Goal: Complete application form

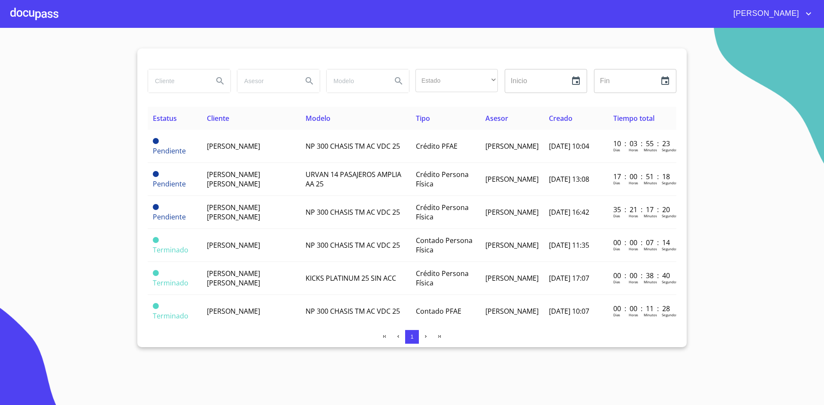
click at [30, 9] on div at bounding box center [34, 13] width 48 height 27
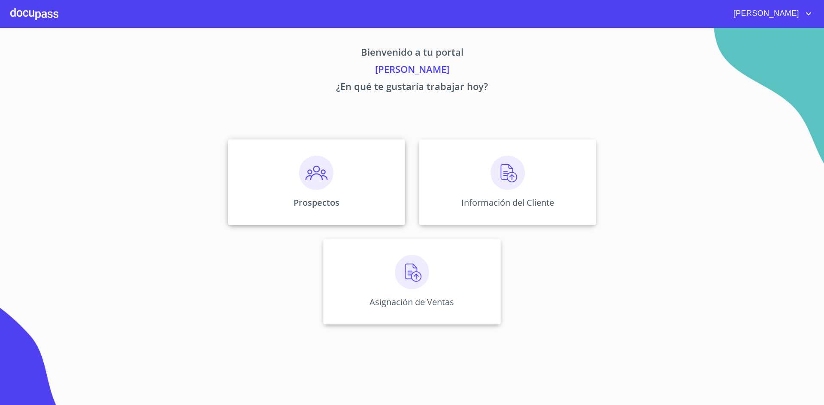
click at [335, 171] on div "Prospectos" at bounding box center [316, 182] width 177 height 86
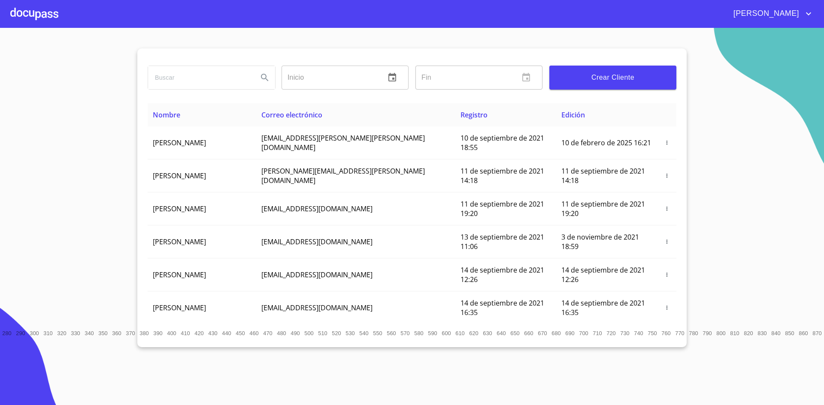
click at [629, 79] on span "Crear Cliente" at bounding box center [612, 78] width 113 height 12
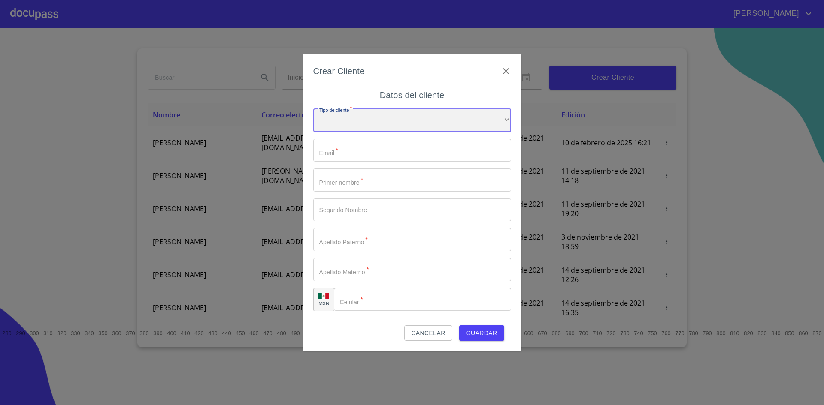
click at [442, 125] on div "​" at bounding box center [412, 120] width 198 height 23
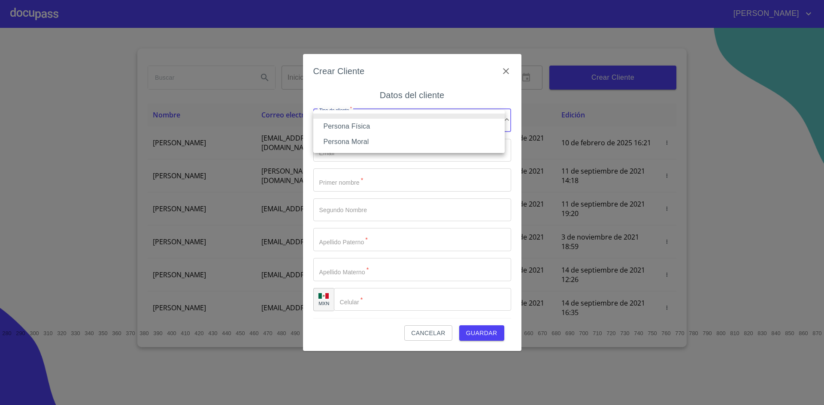
click at [396, 121] on li "Persona Física" at bounding box center [408, 126] width 191 height 15
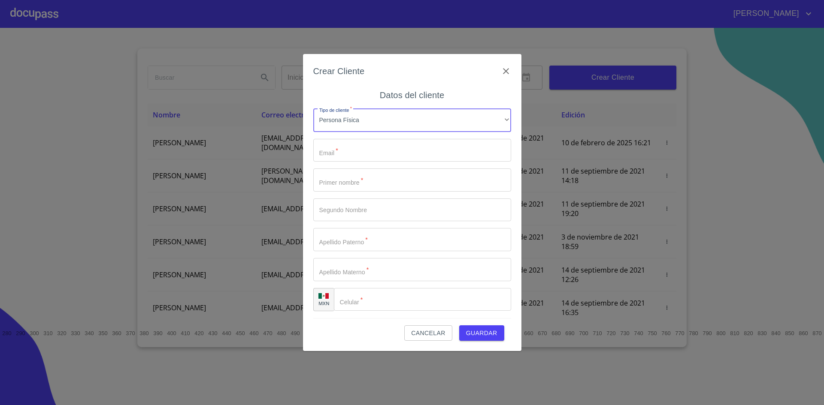
click at [399, 138] on div "Tipo de cliente   * Persona Física ​ Email   * ​ Primer nombre   * ​ Segundo No…" at bounding box center [412, 210] width 198 height 216
click at [394, 147] on input "Tipo de cliente   *" at bounding box center [412, 150] width 198 height 23
paste input "[EMAIL_ADDRESS][DOMAIN_NAME]"
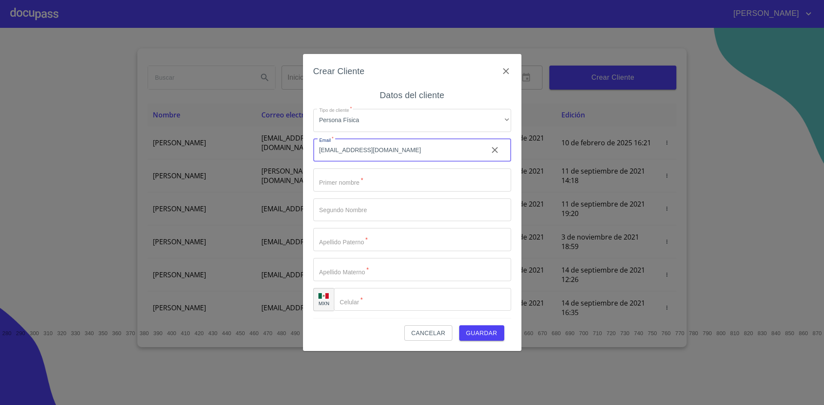
type input "[EMAIL_ADDRESS][DOMAIN_NAME]"
type input "j"
type input "[PERSON_NAME]"
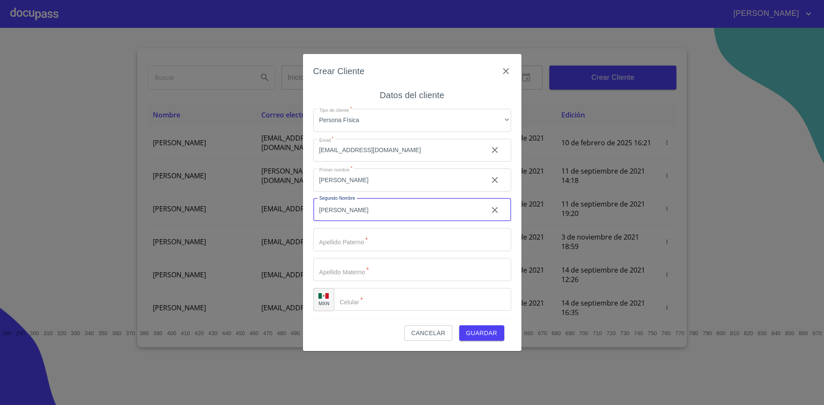
type input "[PERSON_NAME]"
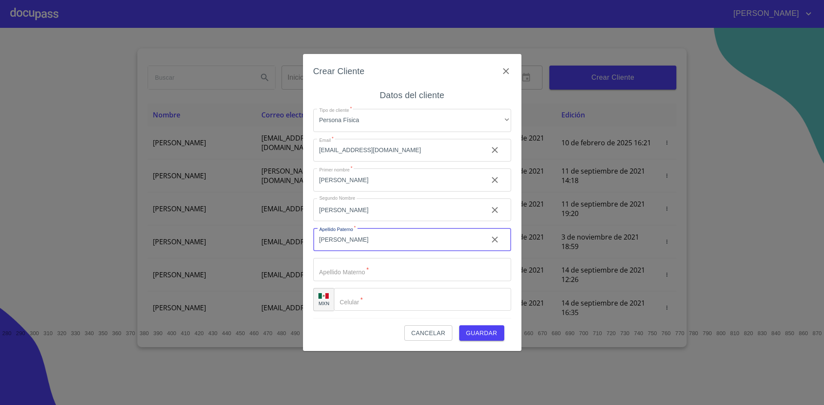
type input "[PERSON_NAME]"
click at [376, 298] on input "Tipo de cliente   *" at bounding box center [422, 299] width 177 height 23
paste input "[PHONE_NUMBER]"
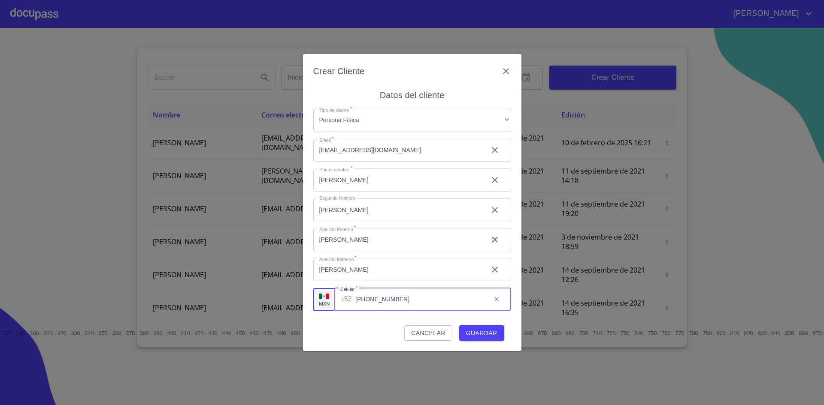
type input "[PHONE_NUMBER]"
click at [487, 331] on span "Guardar" at bounding box center [481, 333] width 31 height 11
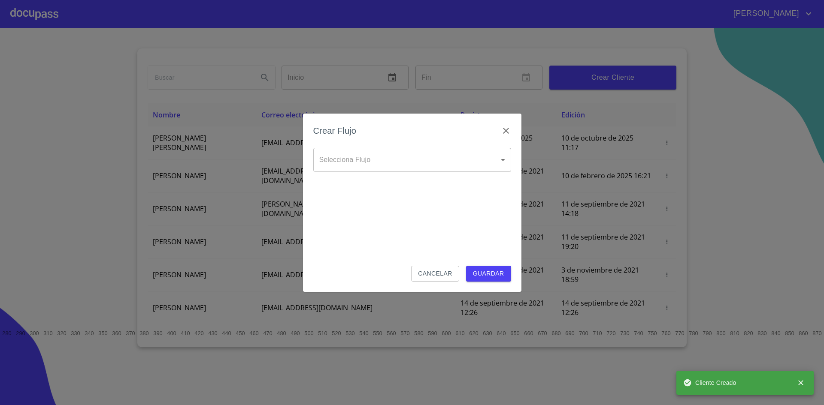
click at [418, 166] on body "[PERSON_NAME] ​ Fin ​ Crear Cliente Nombre Correo electrónico Registro Edición …" at bounding box center [412, 202] width 824 height 405
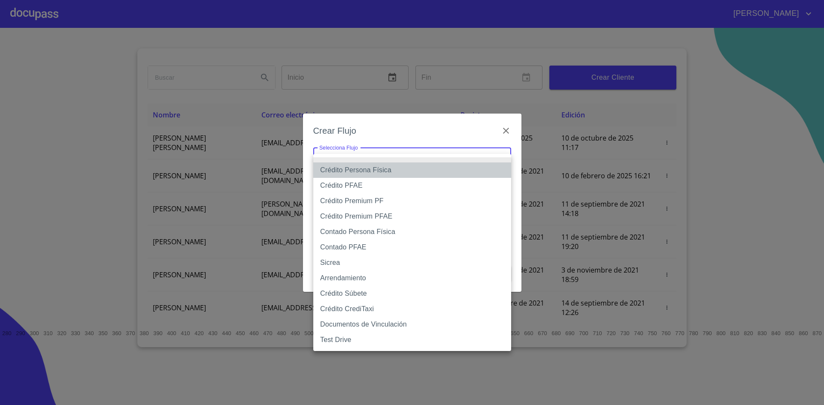
click at [390, 167] on li "Crédito Persona Física" at bounding box center [412, 170] width 198 height 15
type input "6009fb3c7d1714eb8809aa97"
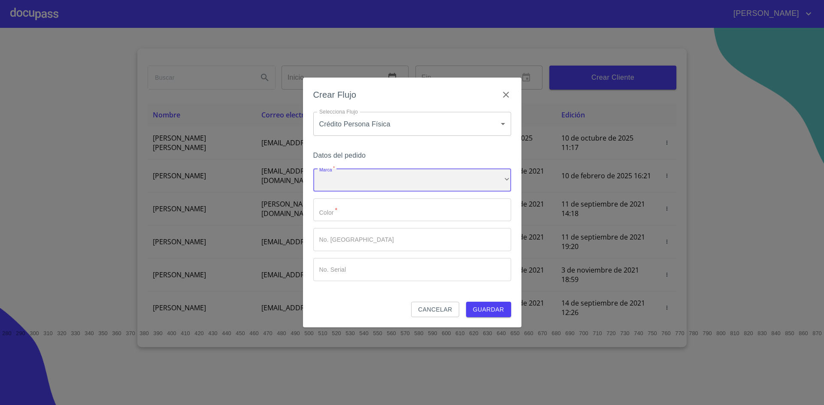
click at [402, 181] on div "​" at bounding box center [412, 180] width 198 height 23
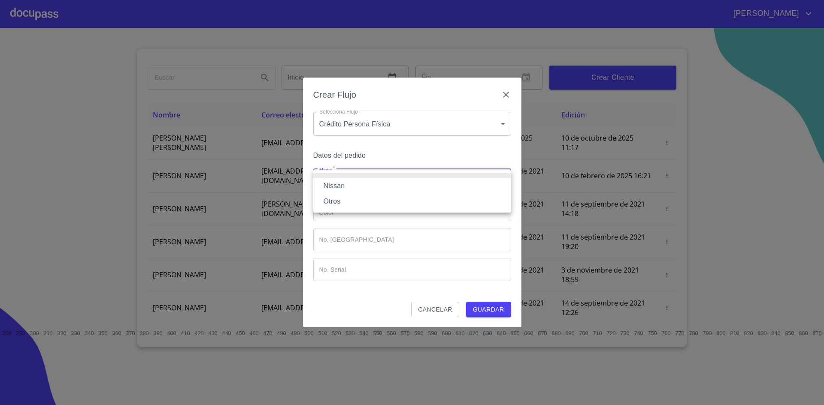
click at [374, 183] on li "Nissan" at bounding box center [412, 185] width 198 height 15
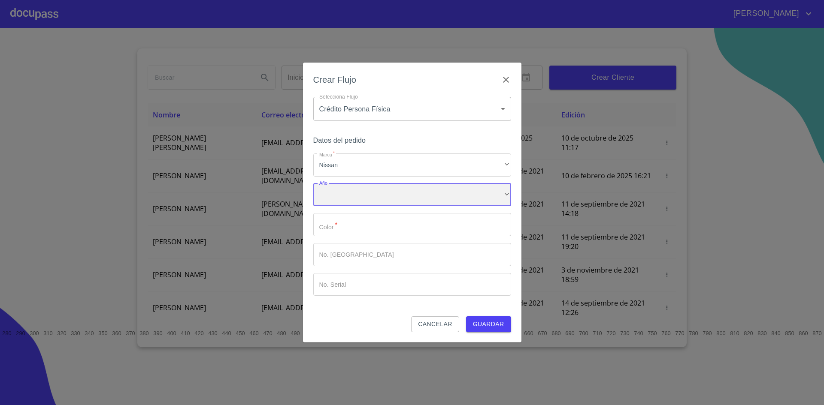
click at [372, 196] on div "​" at bounding box center [412, 195] width 198 height 23
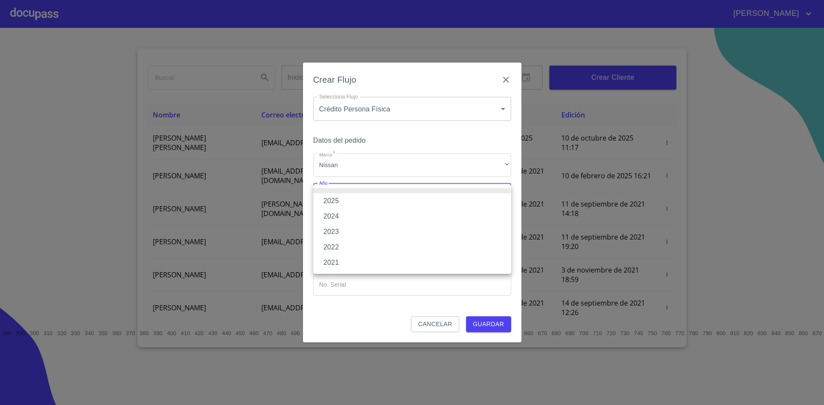
click at [349, 205] on li "2025" at bounding box center [412, 200] width 198 height 15
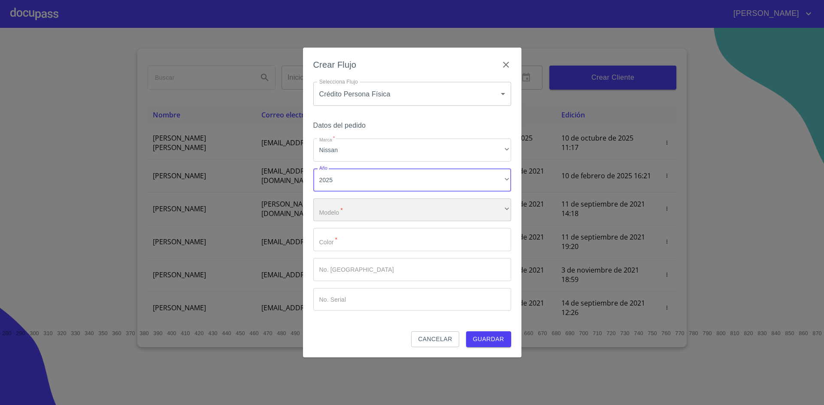
click at [389, 205] on div "​" at bounding box center [412, 210] width 198 height 23
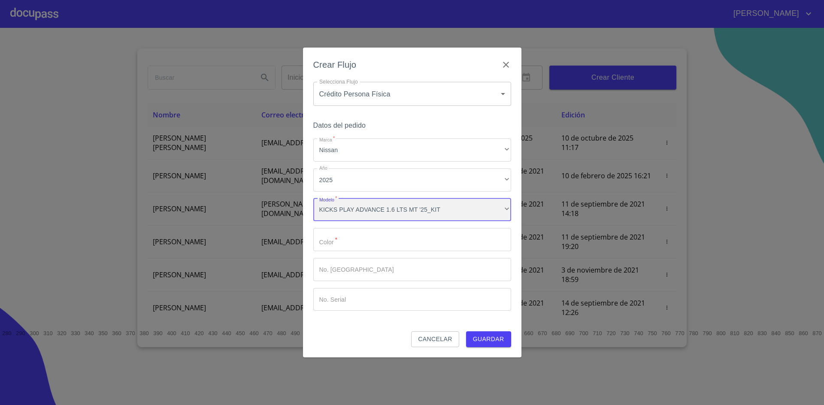
click at [465, 210] on div "KICKS PLAY ADVANCE 1.6 LTS MT '25_KIT" at bounding box center [412, 210] width 198 height 23
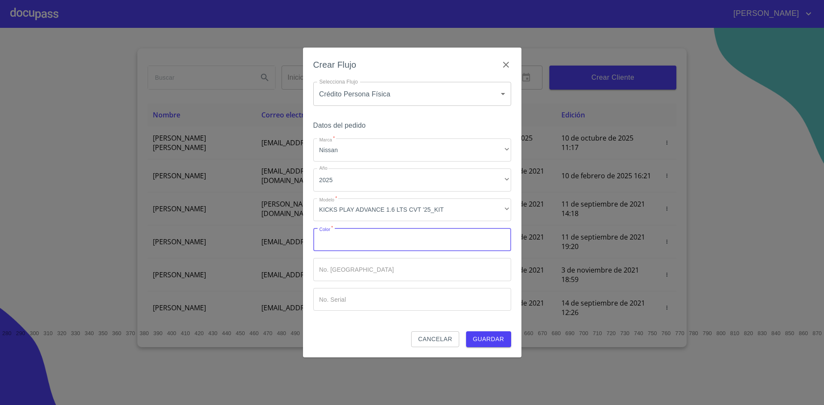
click at [436, 240] on input "Marca   *" at bounding box center [412, 239] width 198 height 23
type input "BLANCO"
click at [416, 275] on input "Marca   *" at bounding box center [412, 269] width 198 height 23
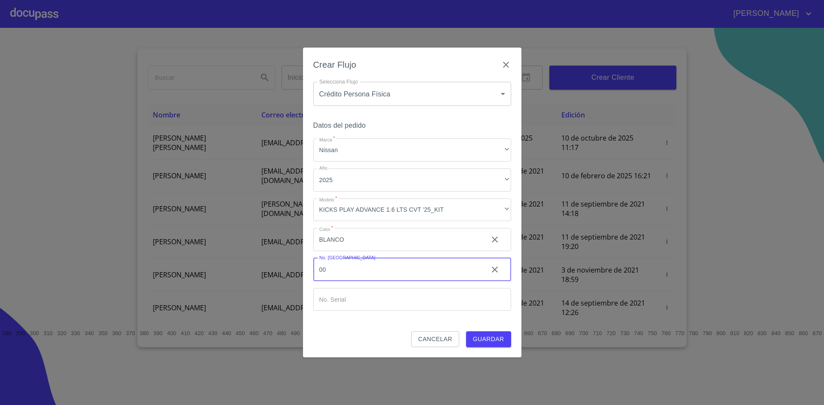
type input "00"
click at [466, 332] on button "Guardar" at bounding box center [488, 340] width 45 height 16
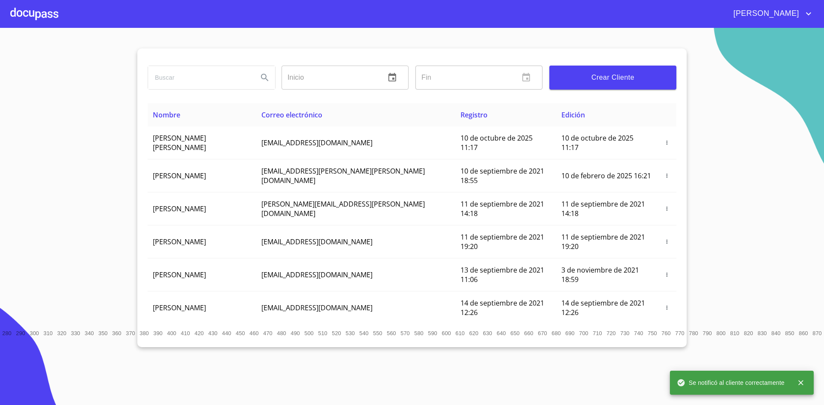
click at [21, 11] on div at bounding box center [34, 13] width 48 height 27
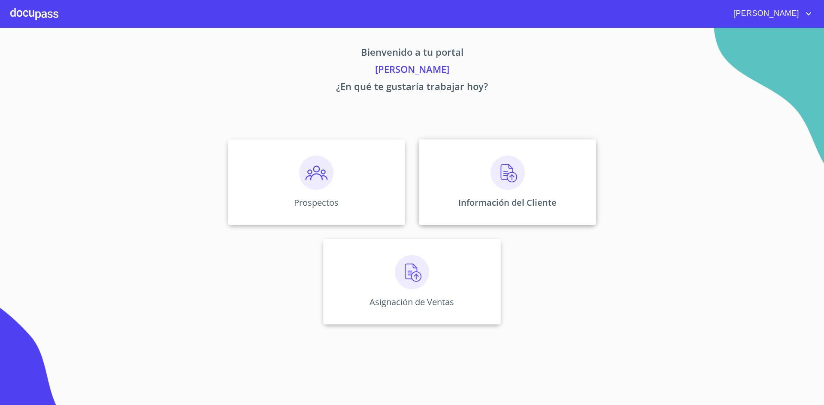
click at [521, 174] on img at bounding box center [507, 173] width 34 height 34
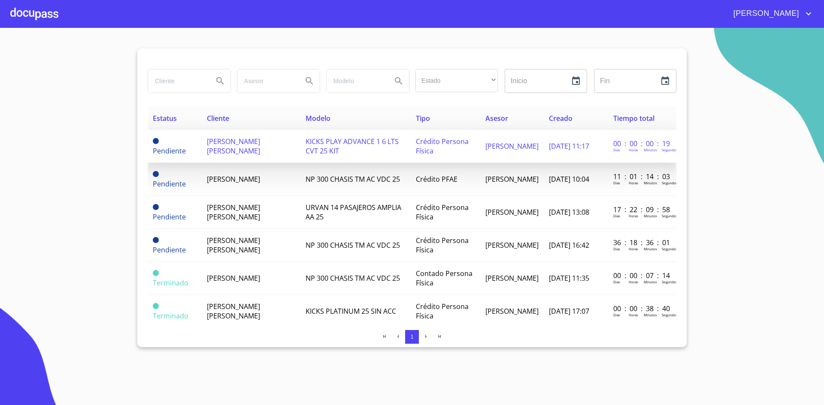
click at [256, 160] on td "[PERSON_NAME] [PERSON_NAME]" at bounding box center [251, 146] width 99 height 33
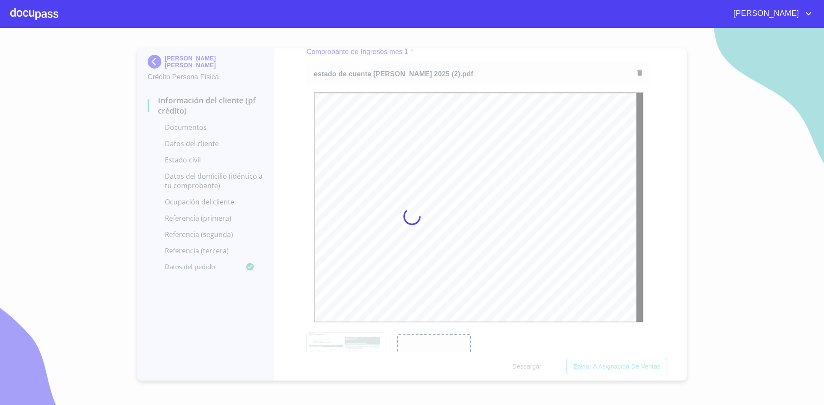
click at [668, 184] on div at bounding box center [412, 217] width 824 height 378
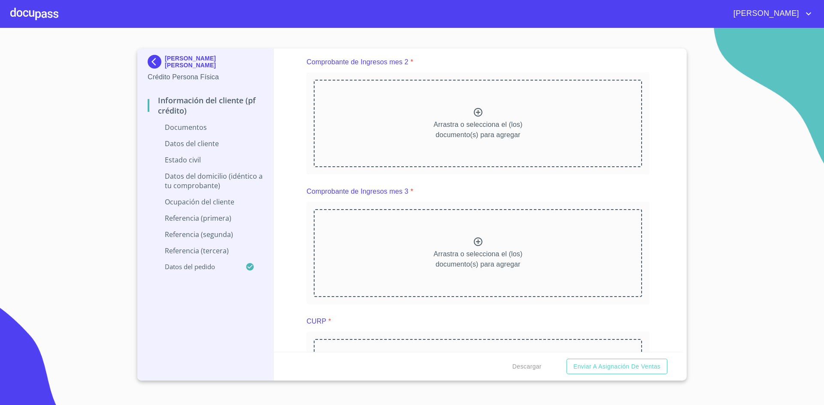
scroll to position [1283, 0]
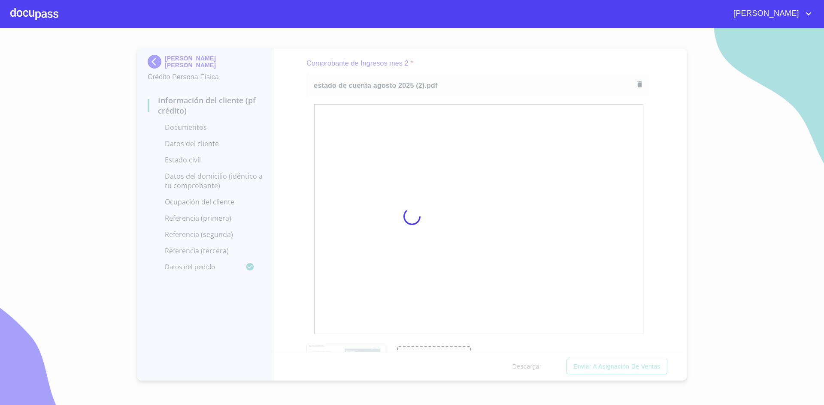
click at [725, 172] on div at bounding box center [412, 217] width 824 height 378
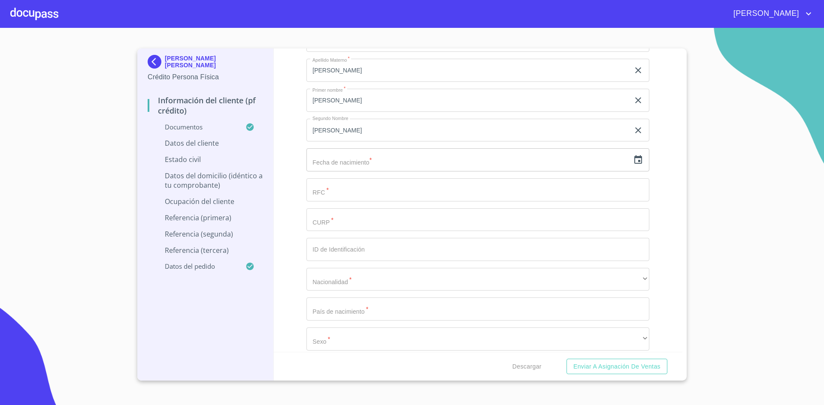
scroll to position [2886, 0]
click at [634, 160] on icon "button" at bounding box center [638, 159] width 8 height 9
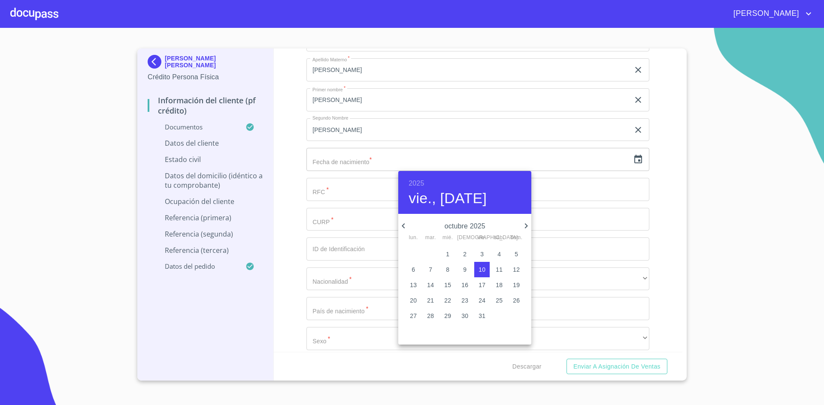
click at [414, 184] on h6 "2025" at bounding box center [415, 184] width 15 height 12
click at [463, 225] on div "1976" at bounding box center [464, 223] width 133 height 17
click at [522, 226] on icon "button" at bounding box center [526, 226] width 10 height 10
click at [493, 284] on span "20" at bounding box center [498, 285] width 15 height 9
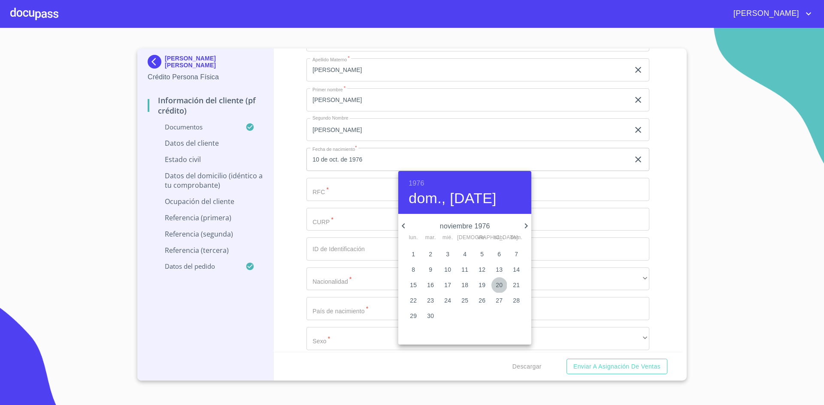
type input "20 de nov. de 1976"
click at [360, 195] on div at bounding box center [412, 202] width 824 height 405
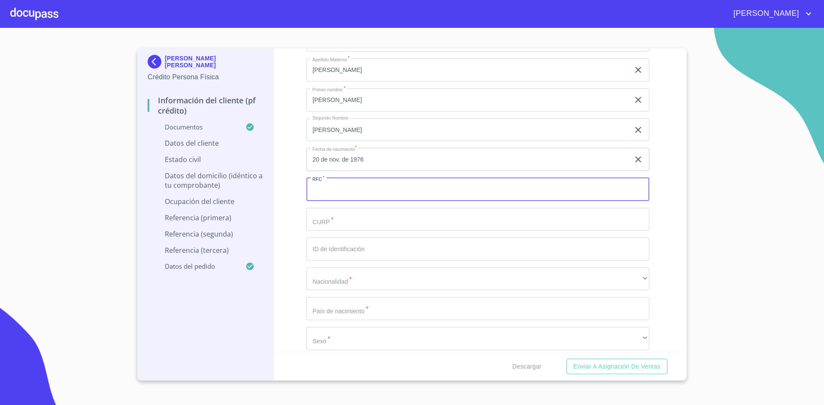
click at [345, 190] on input "Documento de identificación.   *" at bounding box center [477, 189] width 343 height 23
paste input "PEVJ761120"
type input "PEVJ7611208P7"
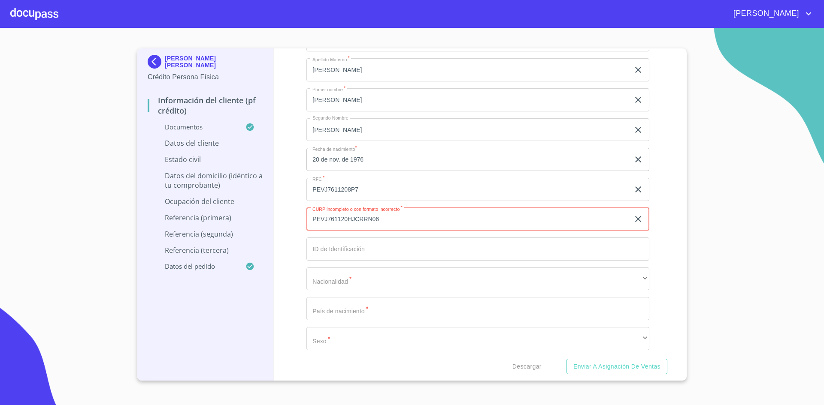
type input "PEVJ761120HJCRRN06"
click at [404, 254] on input "Documento de identificación.   *" at bounding box center [477, 249] width 343 height 23
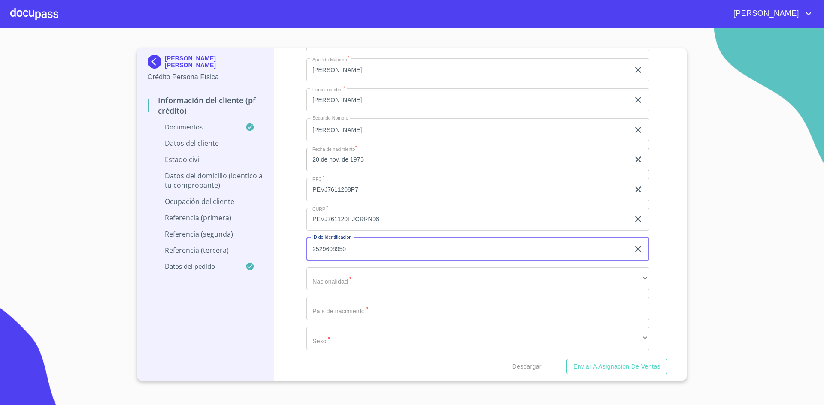
type input "2529608950"
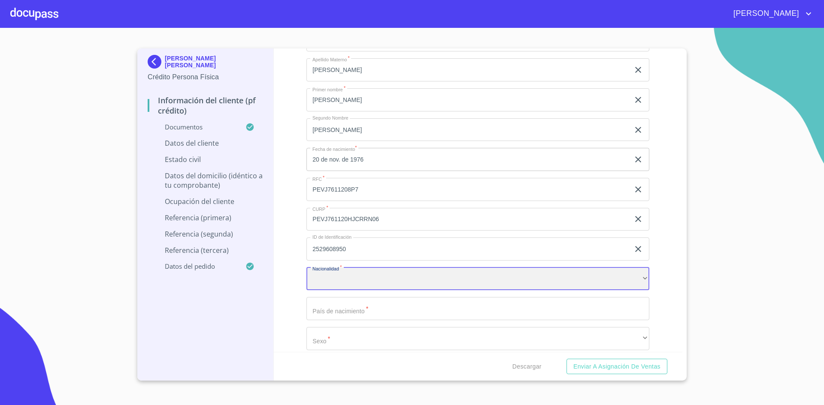
click at [460, 276] on div "​" at bounding box center [477, 279] width 343 height 23
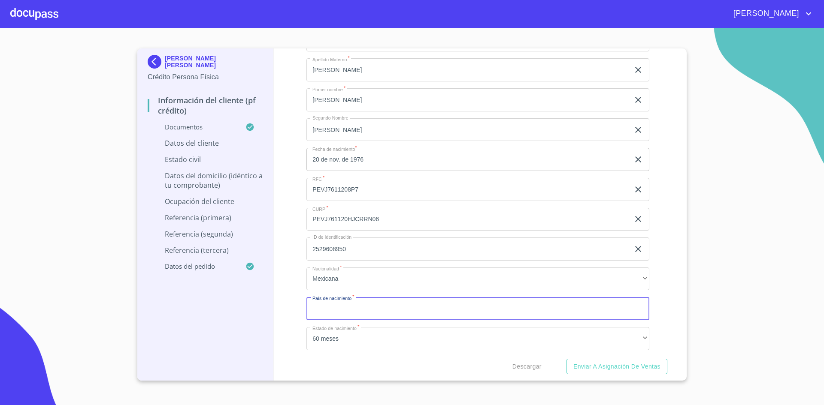
click at [435, 306] on input "Documento de identificación.   *" at bounding box center [477, 308] width 343 height 23
type input "[GEOGRAPHIC_DATA]"
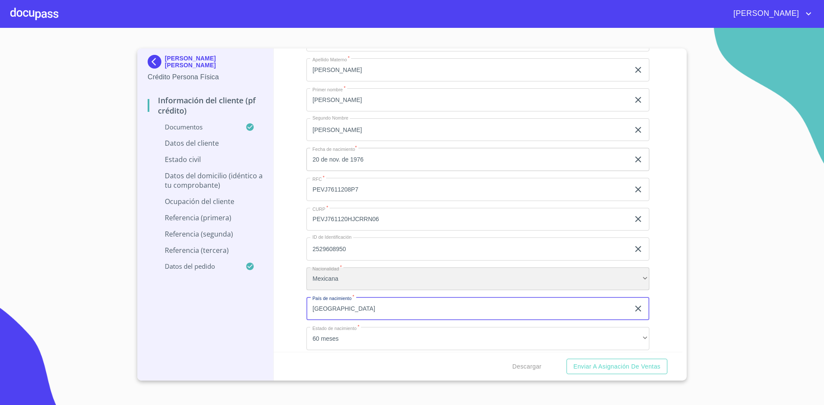
drag, startPoint x: 435, startPoint y: 306, endPoint x: 556, endPoint y: 278, distance: 124.7
click at [556, 278] on div "Mexicana" at bounding box center [477, 279] width 343 height 23
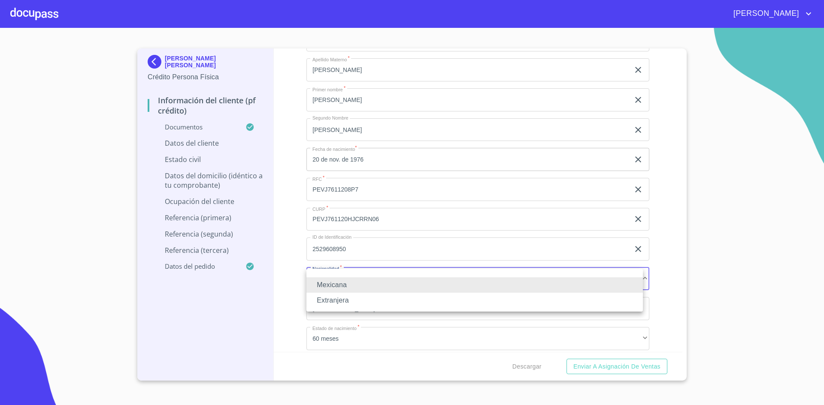
click at [659, 254] on div at bounding box center [412, 202] width 824 height 405
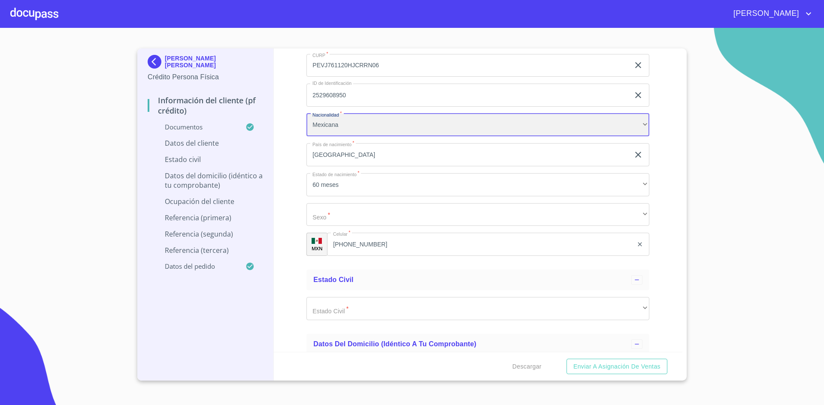
scroll to position [3138, 0]
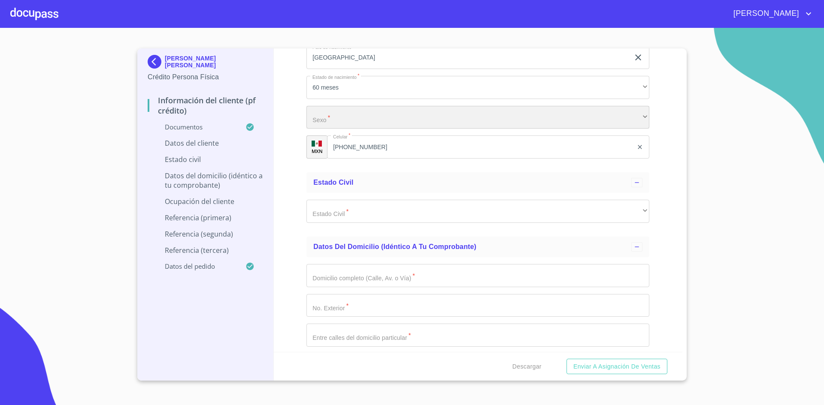
click at [405, 123] on div "​" at bounding box center [477, 117] width 343 height 23
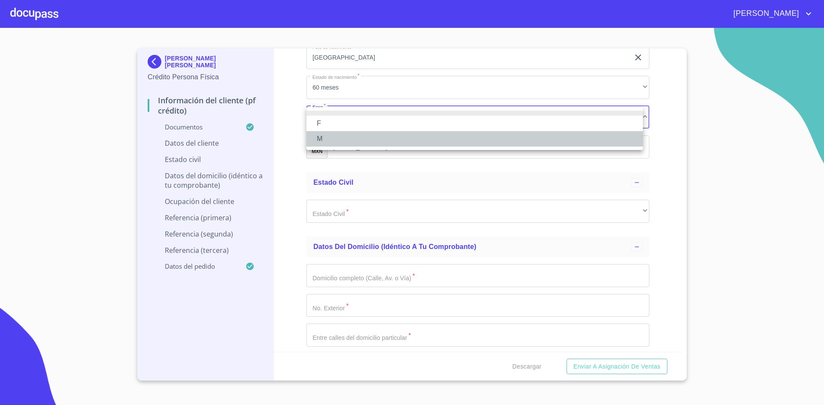
click at [355, 136] on li "M" at bounding box center [474, 138] width 336 height 15
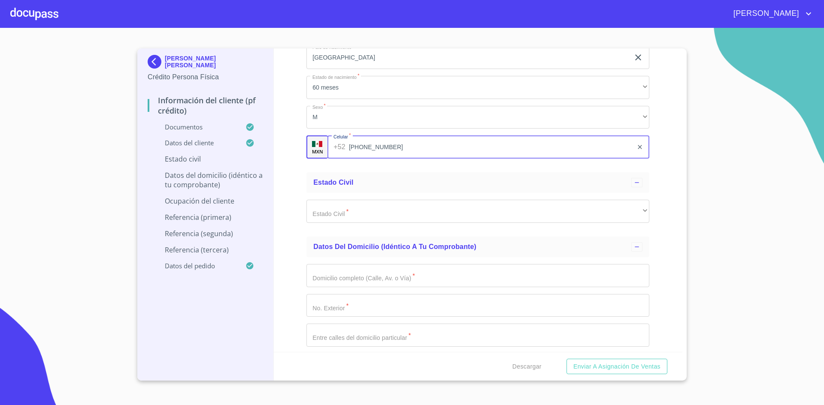
click at [366, 148] on input "[PHONE_NUMBER]" at bounding box center [491, 147] width 284 height 23
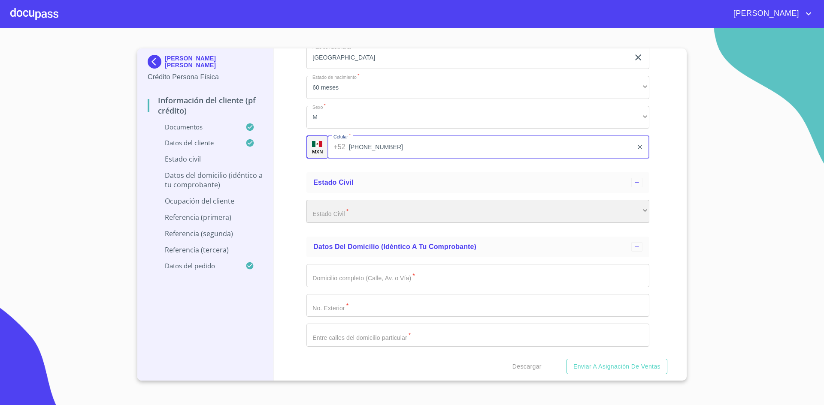
click at [370, 212] on div "​" at bounding box center [477, 211] width 343 height 23
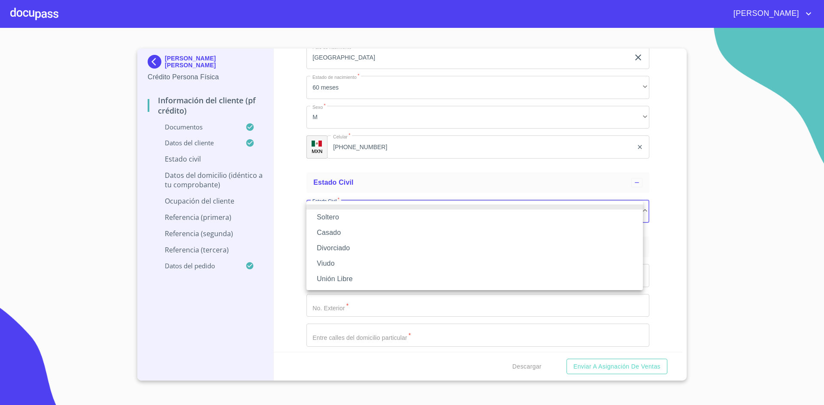
click at [341, 218] on li "Soltero" at bounding box center [474, 217] width 336 height 15
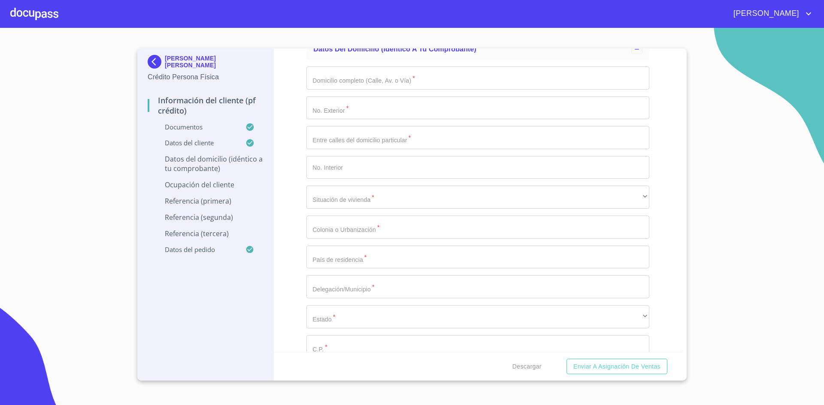
scroll to position [3336, 0]
click at [426, 82] on input "Documento de identificación.   *" at bounding box center [477, 77] width 343 height 23
type input "C STA [PERSON_NAME]"
type input "1481"
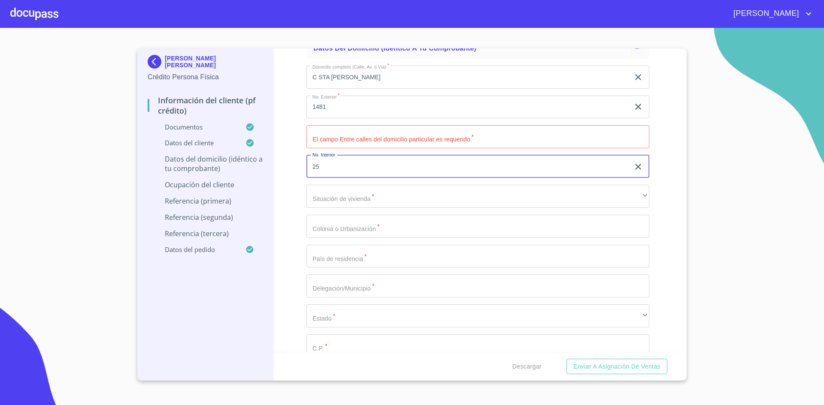
type input "25"
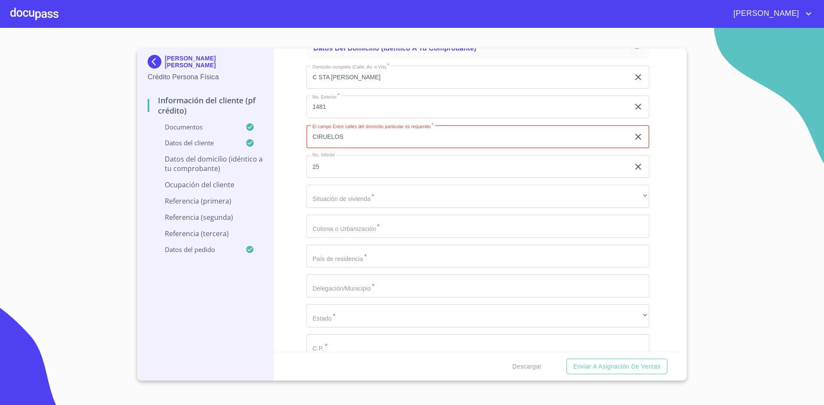
type input "CIRUELOS"
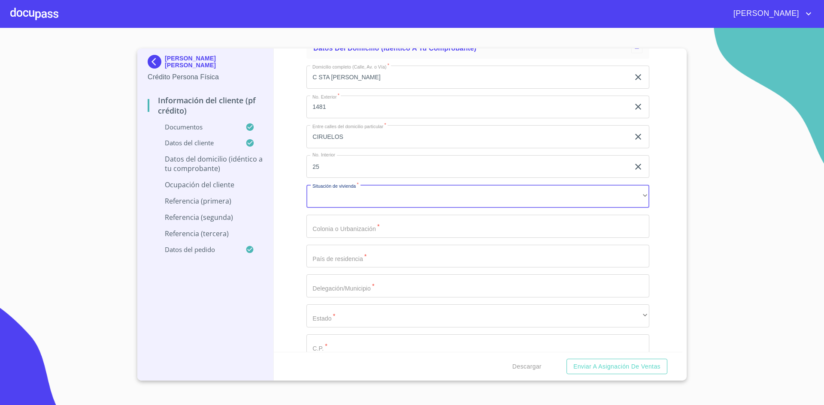
click at [495, 211] on div "Domicilio completo (Calle, Av. o Vía)   * C STA [PERSON_NAME] ​ No. Exterior  …" at bounding box center [477, 226] width 343 height 335
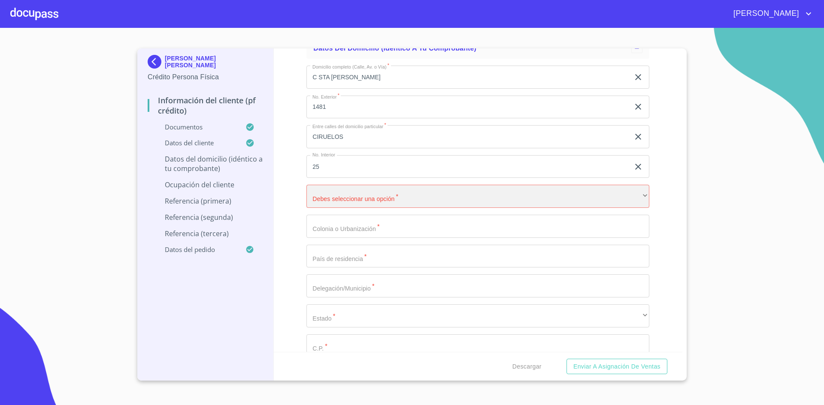
click at [379, 190] on div "​" at bounding box center [477, 196] width 343 height 23
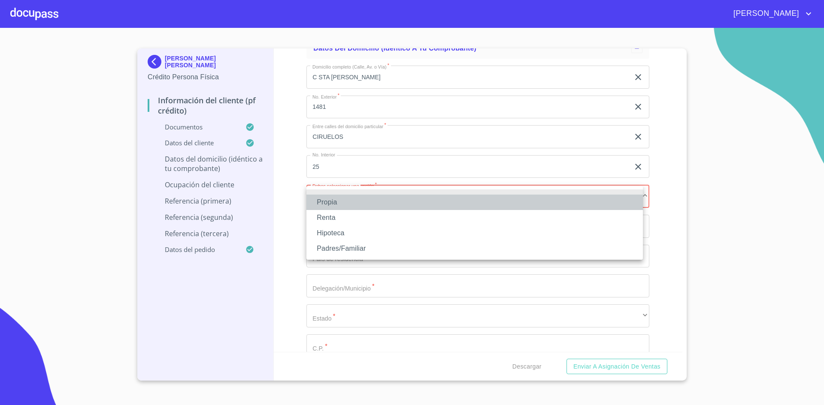
click at [351, 202] on li "Propia" at bounding box center [474, 202] width 336 height 15
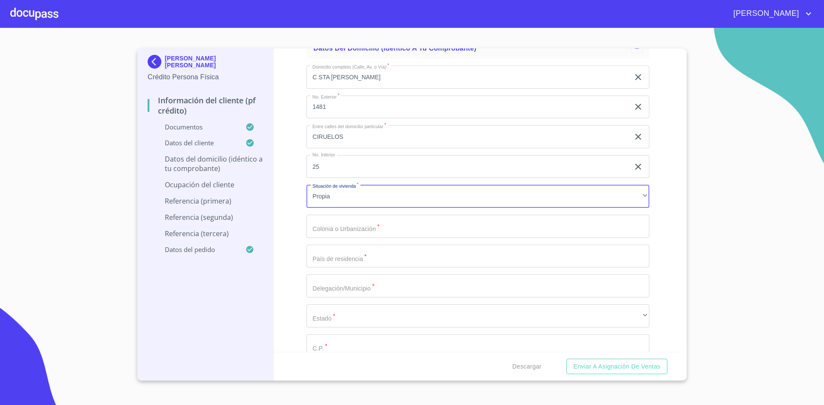
click at [350, 227] on input "Documento de identificación.   *" at bounding box center [477, 226] width 343 height 23
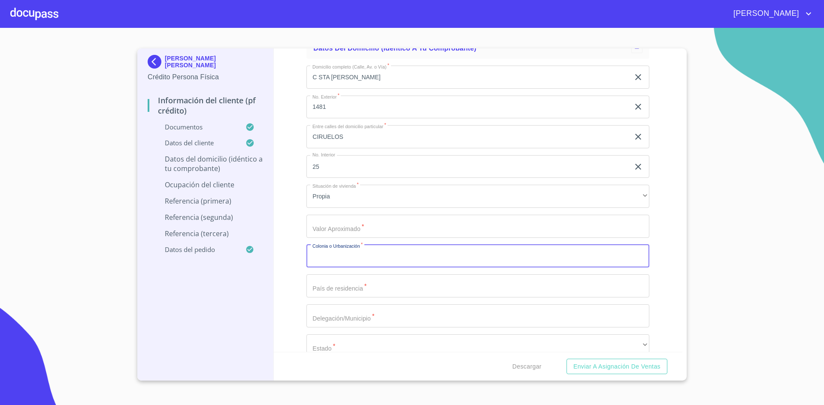
click at [378, 227] on input "Documento de identificación.   *" at bounding box center [477, 226] width 343 height 23
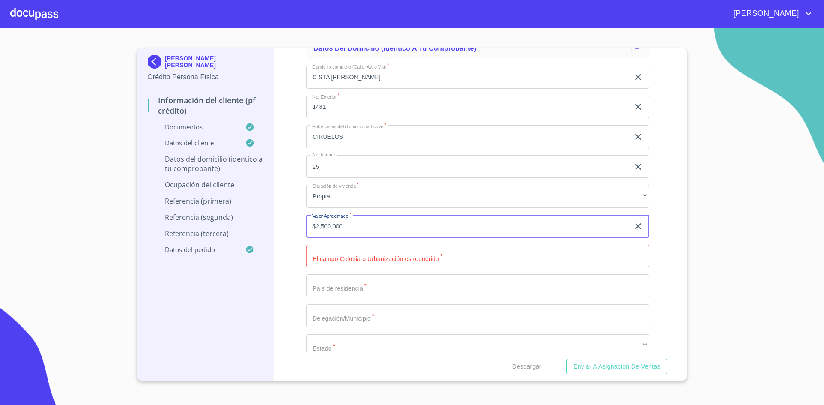
type input "$2,500,000"
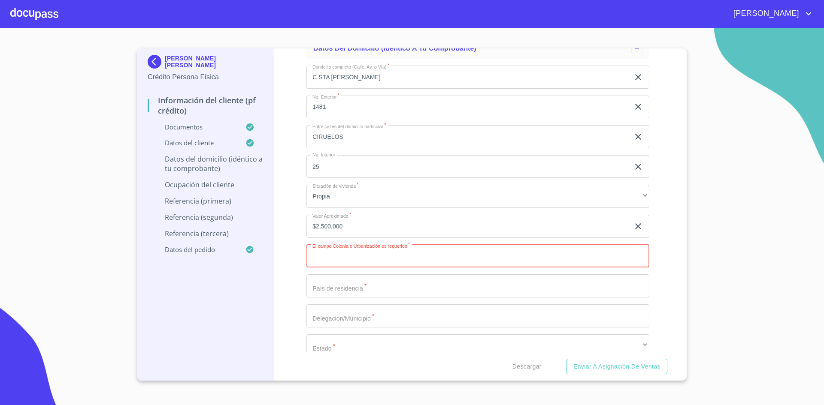
click at [420, 259] on input "Documento de identificación.   *" at bounding box center [477, 256] width 343 height 23
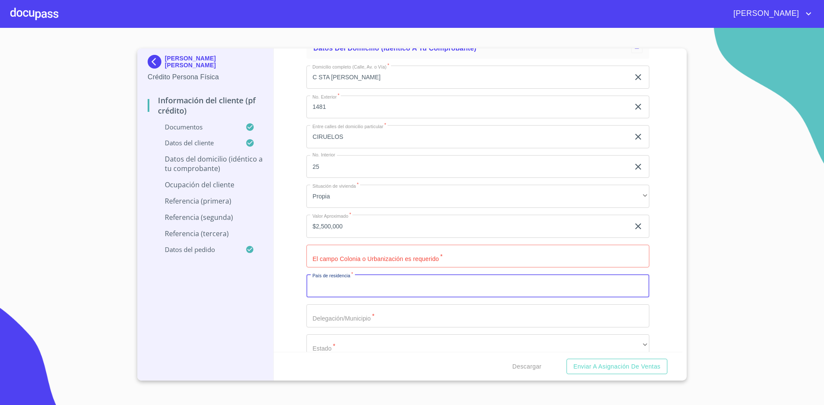
click at [405, 287] on input "Documento de identificación.   *" at bounding box center [477, 286] width 343 height 23
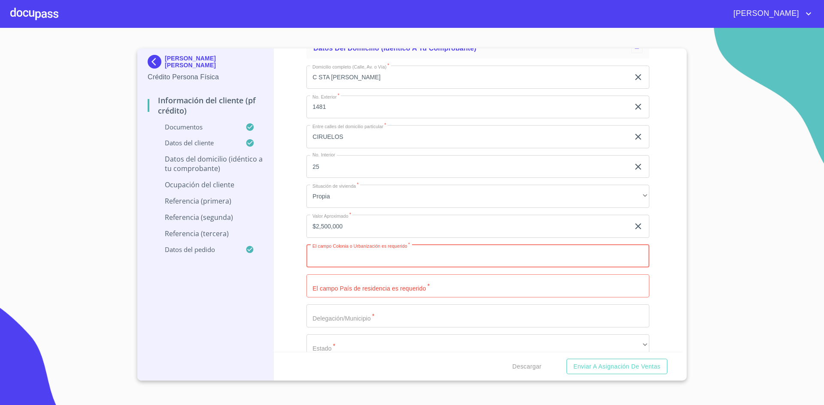
click at [431, 252] on input "Documento de identificación.   *" at bounding box center [477, 256] width 343 height 23
type input "LA HACIENDITA"
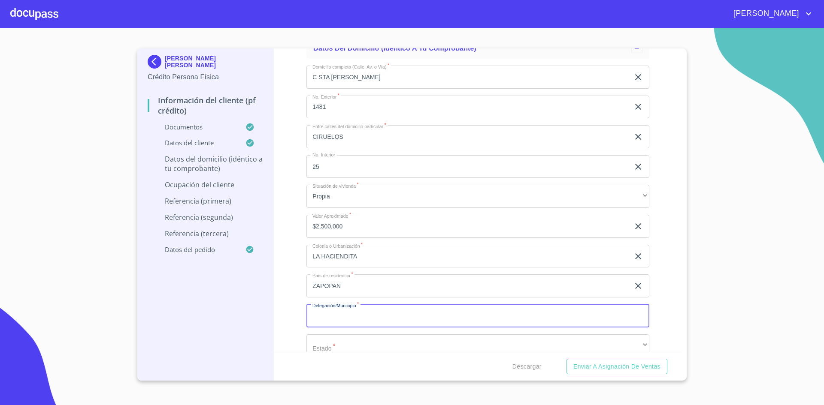
click at [408, 287] on input "ZAPOPAN" at bounding box center [467, 286] width 323 height 23
type input "Z"
type input "[GEOGRAPHIC_DATA]"
type input "ZAPOPAN"
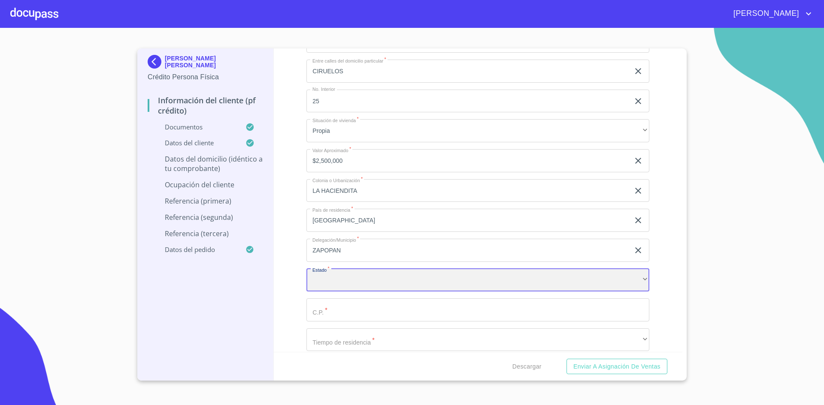
scroll to position [3404, 0]
click at [527, 285] on div "​" at bounding box center [477, 278] width 343 height 23
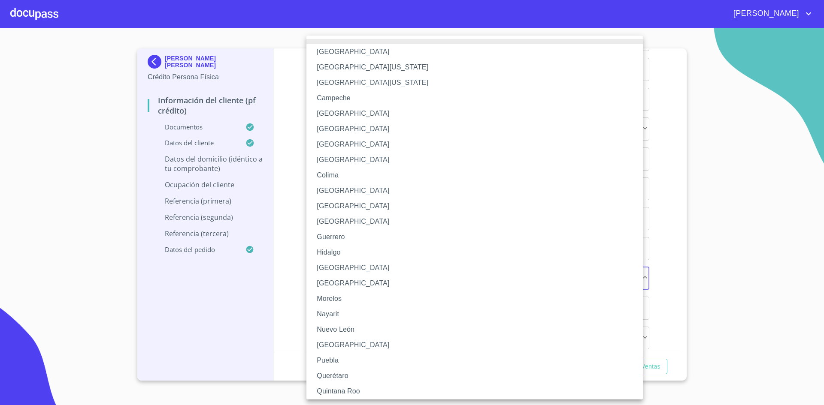
click at [432, 271] on li "[GEOGRAPHIC_DATA]" at bounding box center [477, 267] width 343 height 15
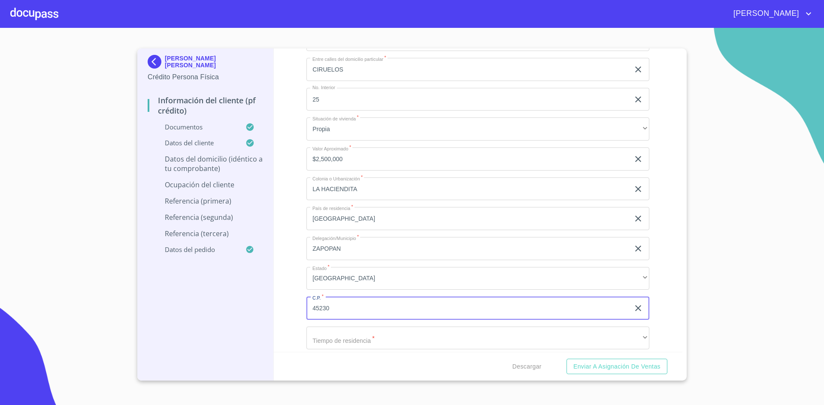
type input "45230"
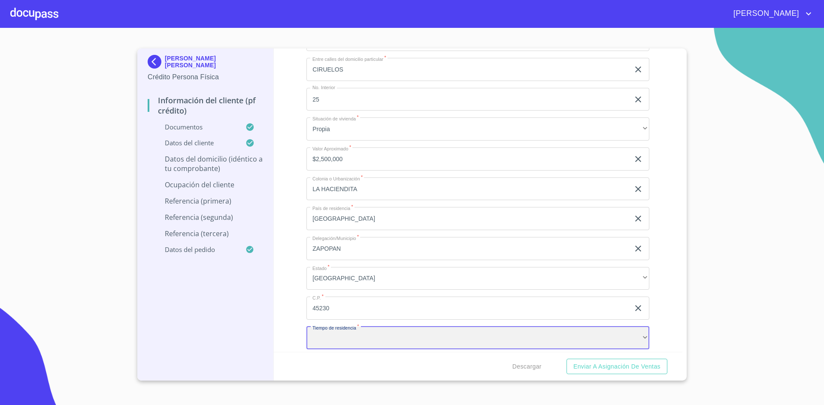
click at [399, 336] on div "​" at bounding box center [477, 338] width 343 height 23
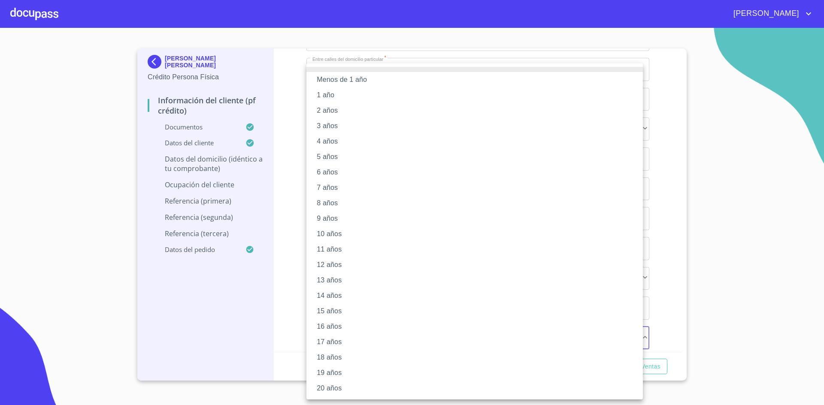
click at [347, 264] on li "12 años" at bounding box center [474, 264] width 336 height 15
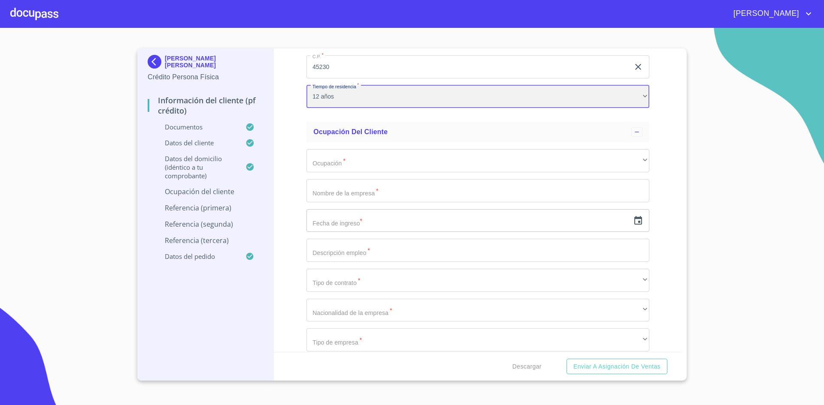
scroll to position [3646, 0]
click at [437, 95] on div "12 años" at bounding box center [477, 96] width 343 height 23
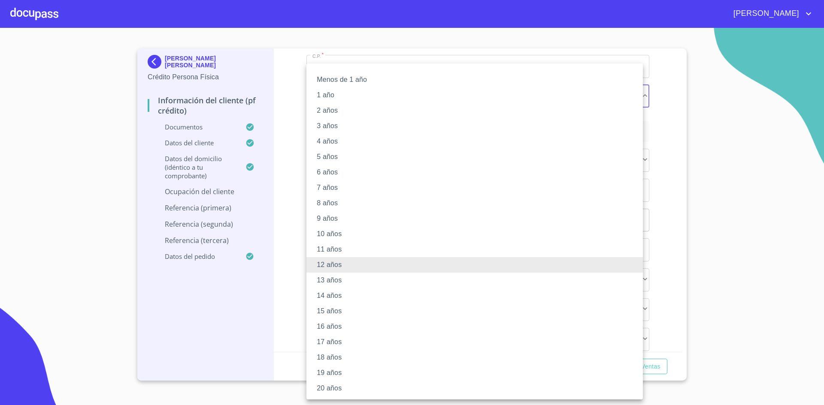
click at [345, 171] on li "6 años" at bounding box center [474, 172] width 336 height 15
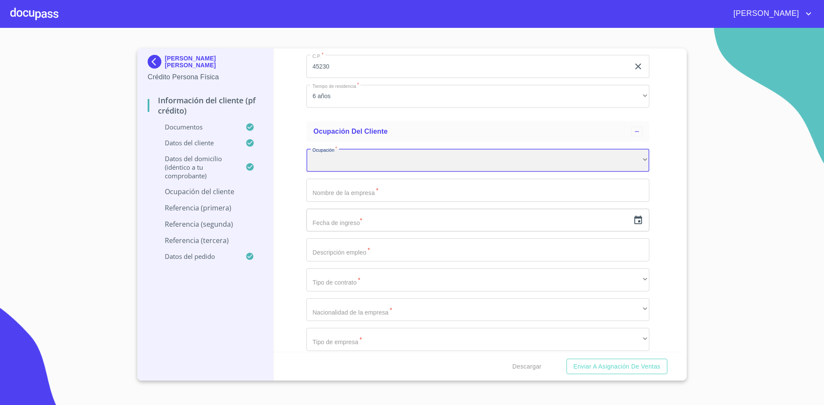
click at [376, 162] on div "​" at bounding box center [477, 160] width 343 height 23
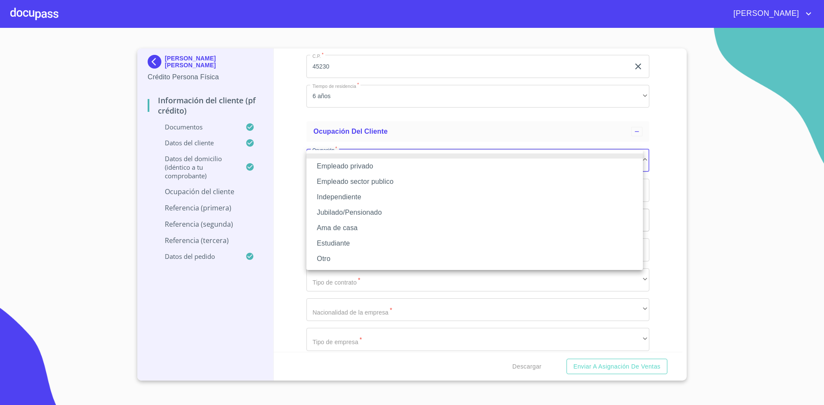
click at [378, 165] on li "Empleado privado" at bounding box center [474, 166] width 336 height 15
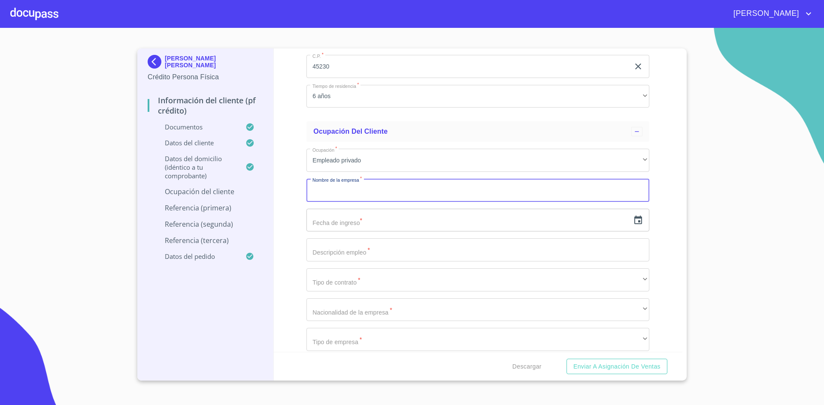
click at [374, 199] on input "Documento de identificación.   *" at bounding box center [477, 190] width 343 height 23
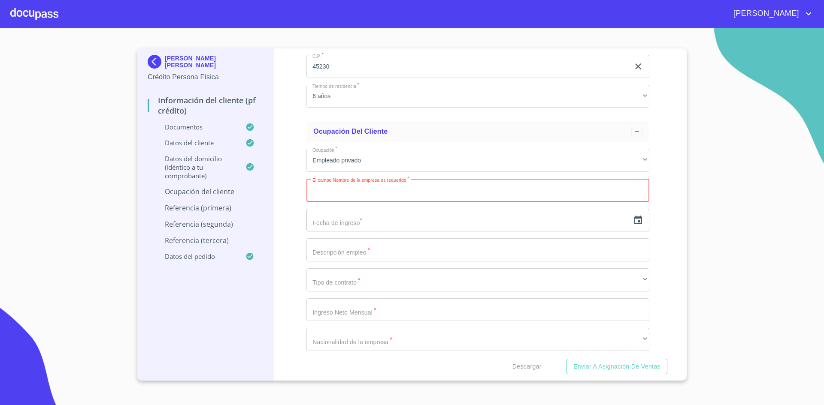
paste input "Traumaservice Internacional"
type input "Traumaservice Internacional"
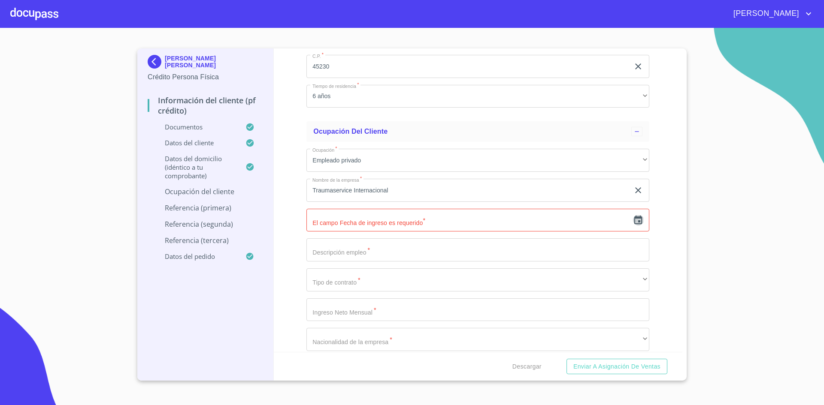
click at [633, 220] on icon "button" at bounding box center [638, 220] width 10 height 10
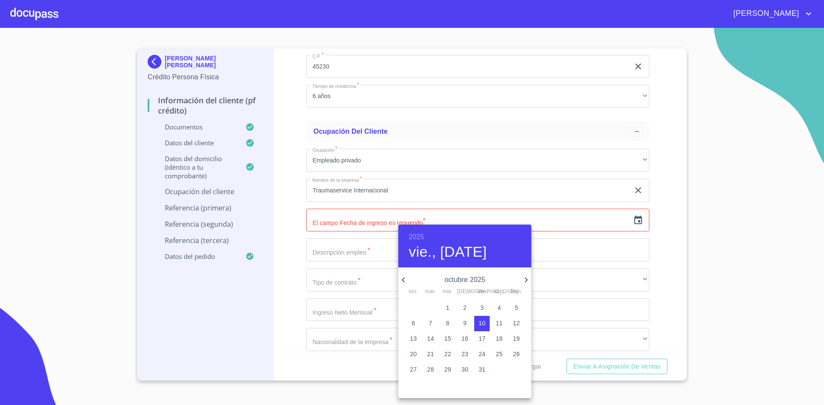
click at [629, 221] on div at bounding box center [412, 202] width 824 height 405
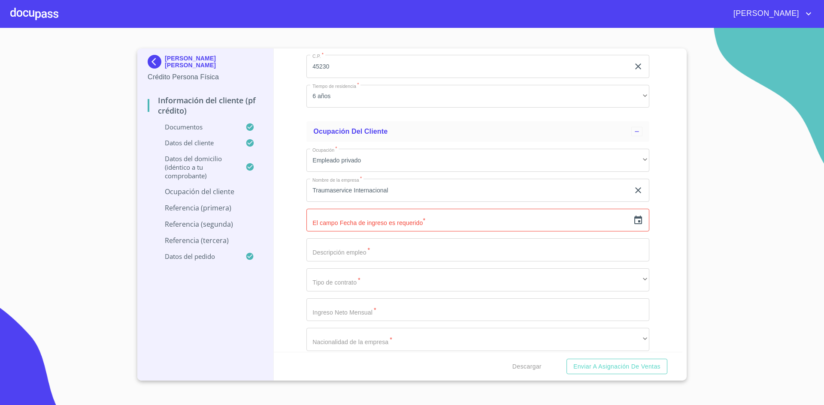
click at [634, 222] on icon "button" at bounding box center [638, 220] width 8 height 9
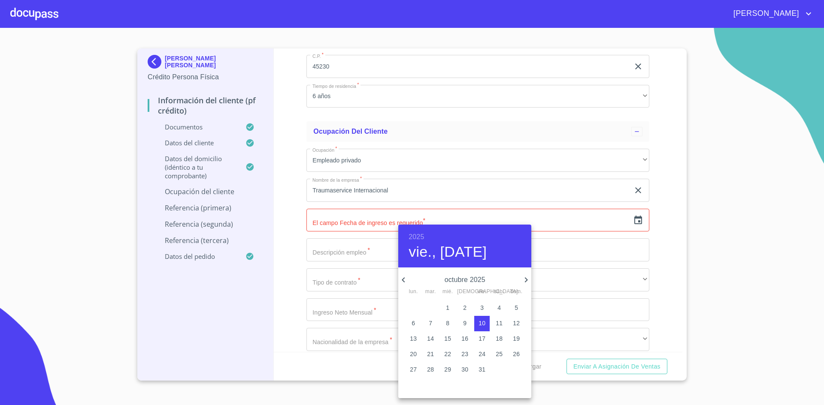
click at [633, 222] on div at bounding box center [412, 202] width 824 height 405
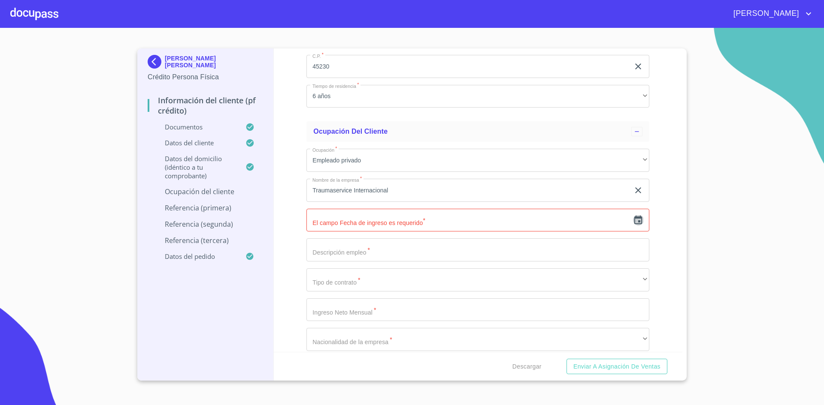
click at [635, 222] on icon "button" at bounding box center [638, 220] width 8 height 9
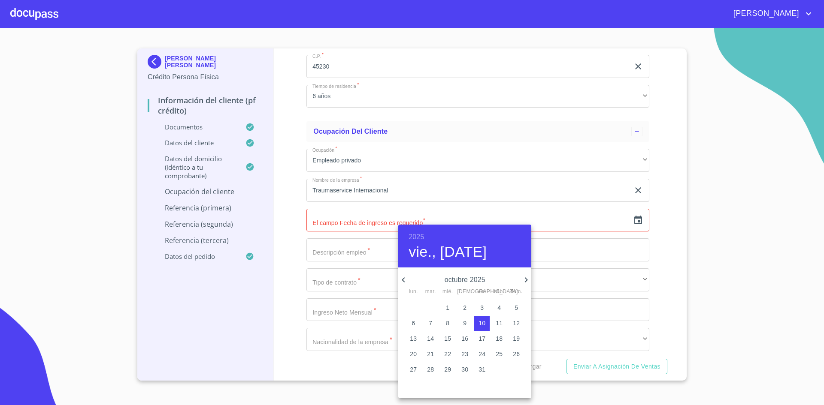
click at [418, 236] on h6 "2025" at bounding box center [415, 237] width 15 height 12
click at [461, 273] on div "2010" at bounding box center [464, 271] width 133 height 17
click at [402, 276] on icon "button" at bounding box center [403, 280] width 10 height 10
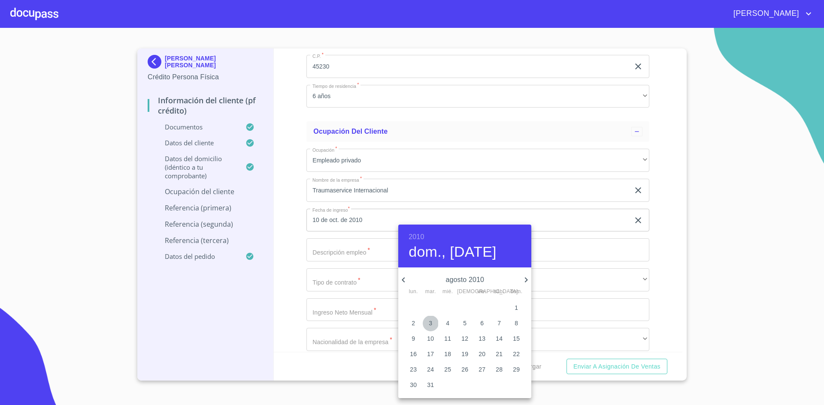
click at [435, 328] on button "3" at bounding box center [430, 323] width 15 height 15
click at [483, 323] on p "6" at bounding box center [481, 323] width 3 height 9
type input "6 de ago. de 2010"
click at [659, 230] on div at bounding box center [412, 202] width 824 height 405
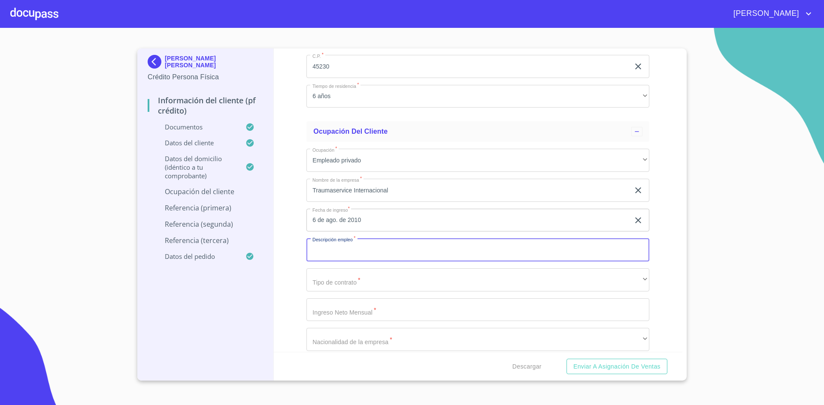
click at [437, 251] on input "Documento de identificación.   *" at bounding box center [477, 250] width 343 height 23
click at [399, 252] on input "SUPERVISOR DE ZONA" at bounding box center [467, 250] width 323 height 23
type input "S"
paste input "la empresa comercializa implantes para columna vertebral."
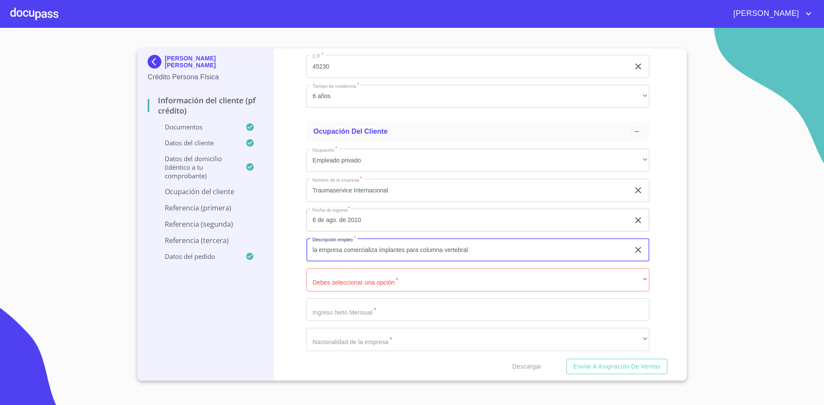
type input "la empresa comercializa implantes para columna vertebral."
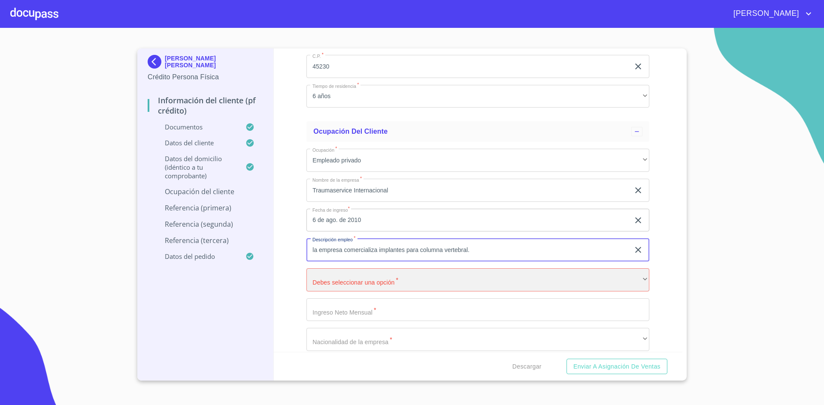
click at [397, 280] on div "​" at bounding box center [477, 280] width 343 height 23
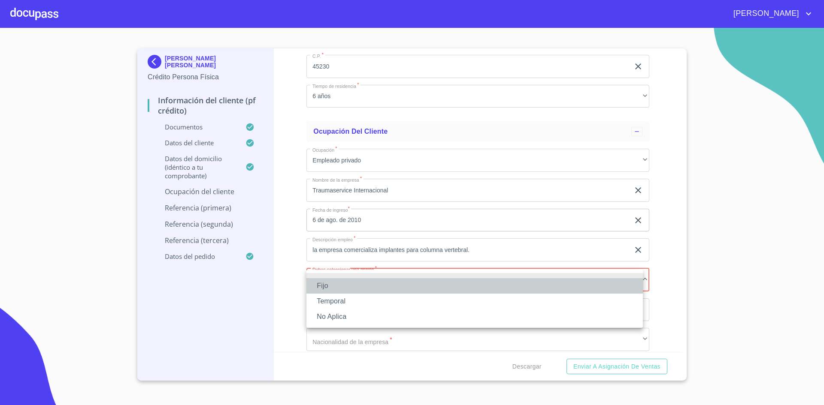
click at [354, 286] on li "Fijo" at bounding box center [474, 285] width 336 height 15
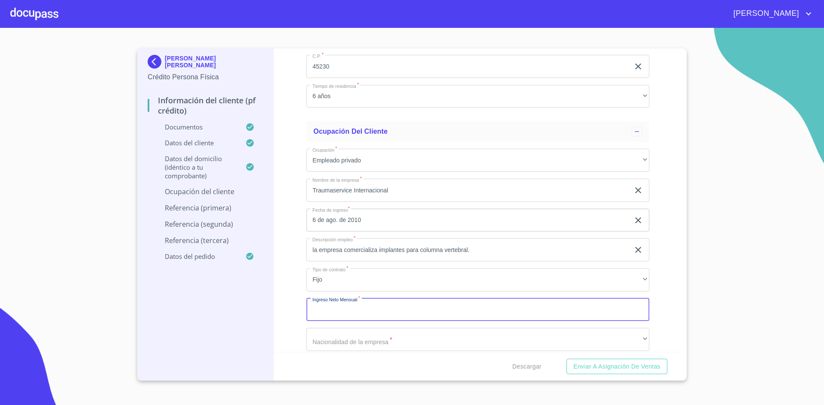
click at [375, 310] on input "Documento de identificación.   *" at bounding box center [477, 310] width 343 height 23
click at [670, 296] on div "Información del cliente (PF crédito) Documentos Documento de identificación.   …" at bounding box center [478, 200] width 409 height 304
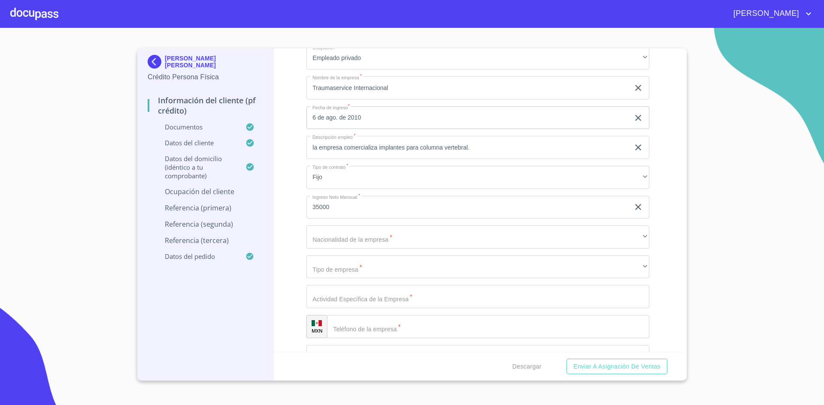
scroll to position [3751, 0]
click at [407, 204] on input "35000" at bounding box center [467, 204] width 323 height 23
type input "3"
type input "35000"
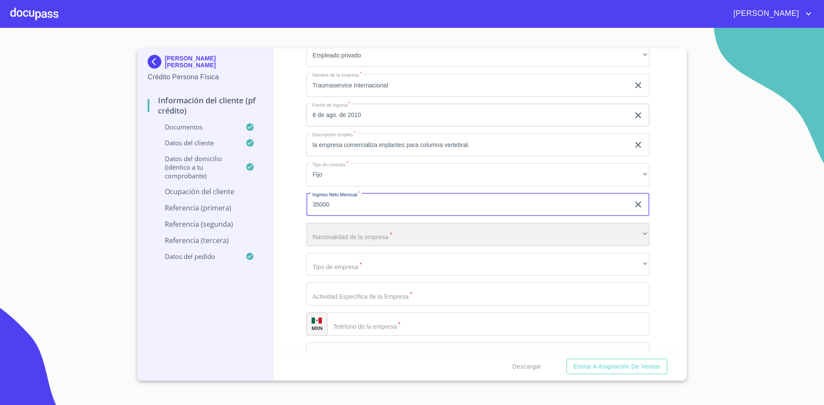
click at [389, 233] on div "​" at bounding box center [477, 234] width 343 height 23
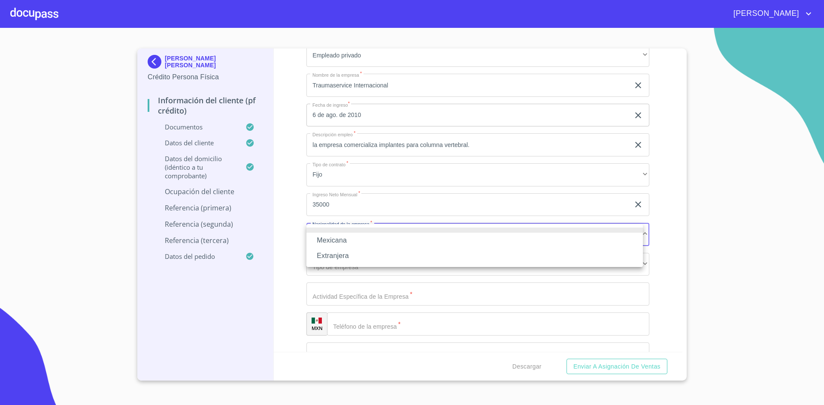
click at [351, 256] on li "Extranjera" at bounding box center [474, 255] width 336 height 15
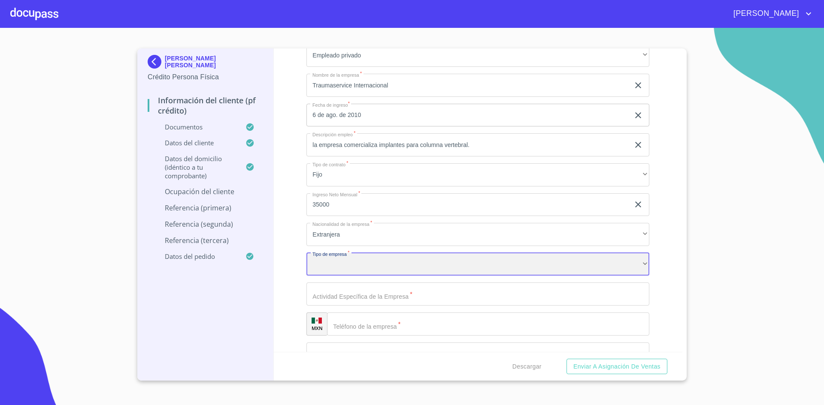
click at [349, 263] on div "​" at bounding box center [477, 264] width 343 height 23
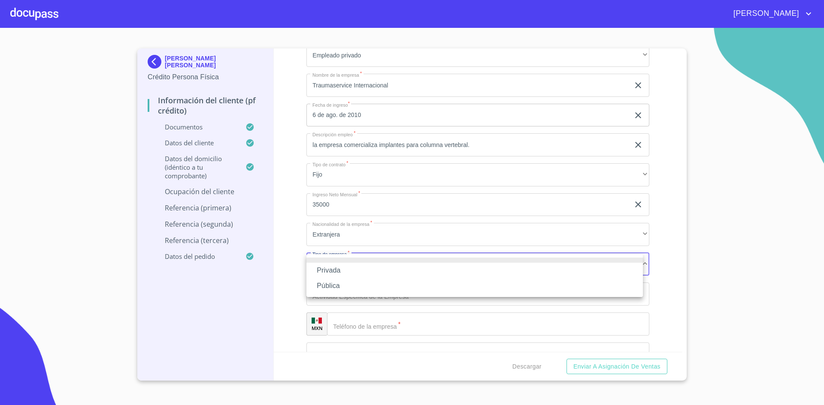
click at [344, 266] on li "Privada" at bounding box center [474, 270] width 336 height 15
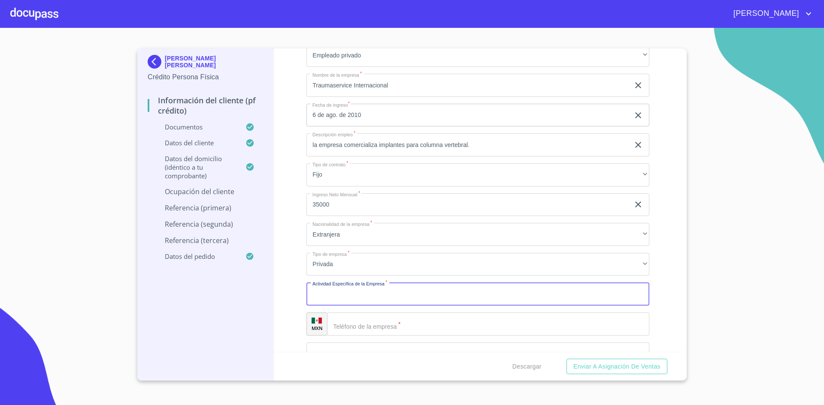
click at [390, 297] on input "Documento de identificación.   *" at bounding box center [477, 294] width 343 height 23
paste input "la empresa comercializa implantes para columna vertebral."
type input "la empresa comercializa implantes para columna vertebral."
click at [481, 150] on input "la empresa comercializa implantes para columna vertebral." at bounding box center [467, 144] width 323 height 23
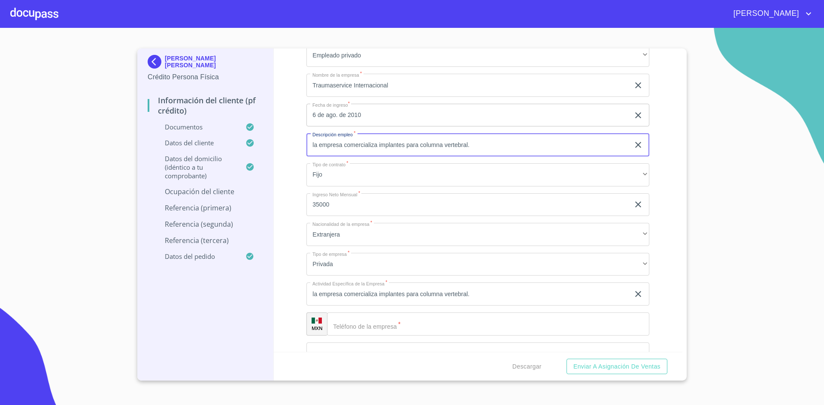
click at [481, 150] on input "la empresa comercializa implantes para columna vertebral." at bounding box center [467, 144] width 323 height 23
type input "SUPERVISOR DE ZONA"
click at [383, 327] on input "Documento de identificación.   *" at bounding box center [488, 324] width 322 height 23
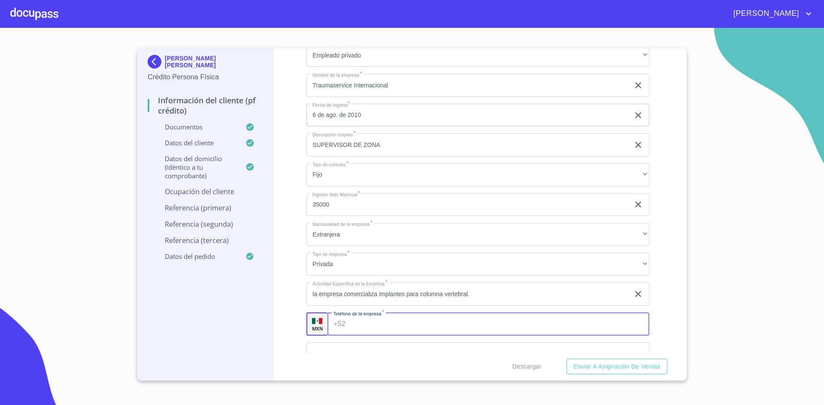
paste input "[PHONE_NUMBER]"
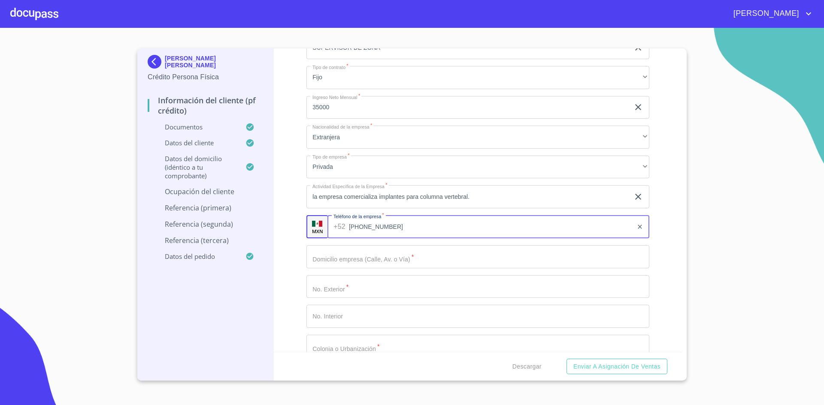
scroll to position [3858, 0]
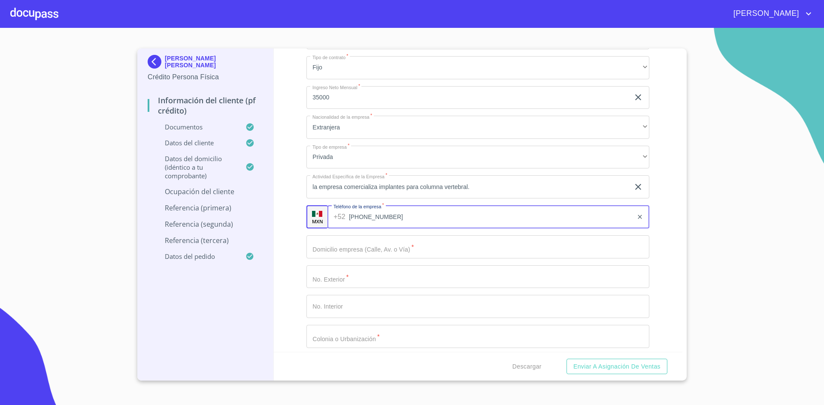
type input "[PHONE_NUMBER]"
click at [426, 253] on input "Documento de identificación.   *" at bounding box center [477, 247] width 343 height 23
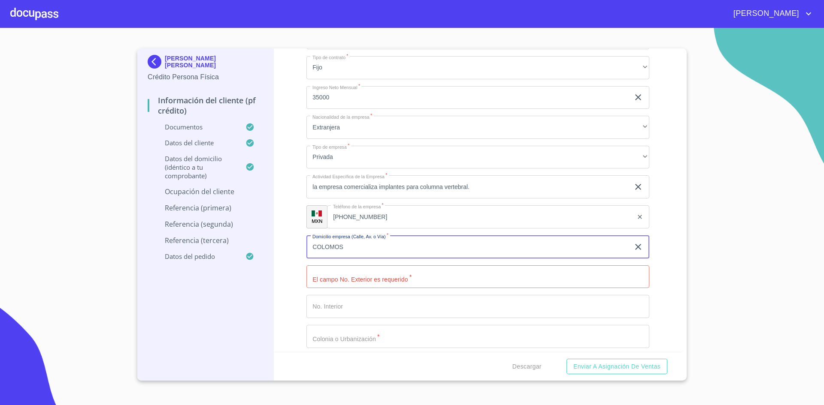
type input "COLOMOS"
type input "3048"
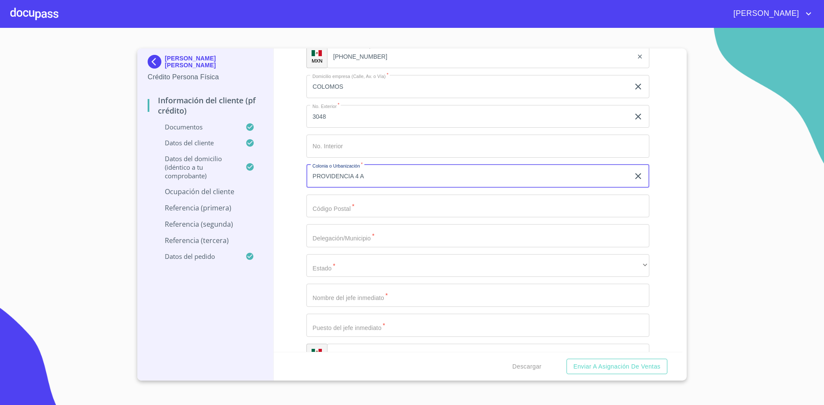
scroll to position [4019, 0]
type input "PROVIDENCIA 4 A"
click at [364, 206] on input "Documento de identificación.   *" at bounding box center [477, 205] width 343 height 23
paste input "44639"
type input "44639"
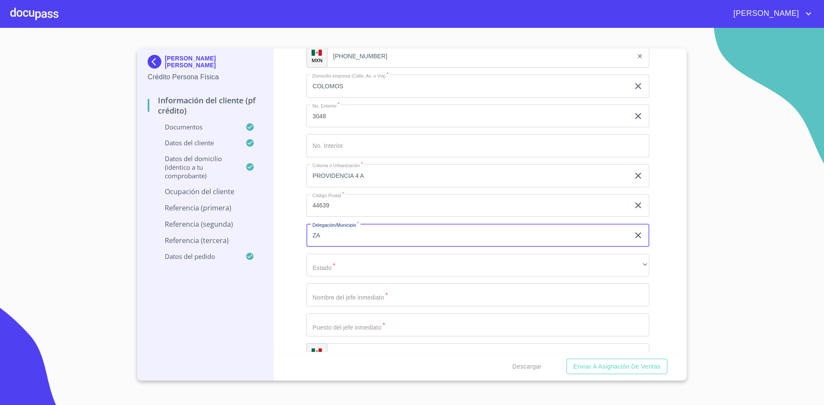
type input "Z"
type input "GUADALAJRA"
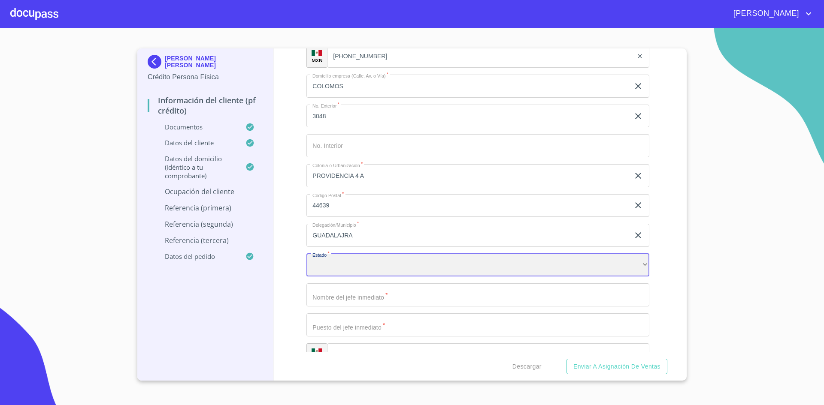
click at [443, 266] on div "​" at bounding box center [477, 265] width 343 height 23
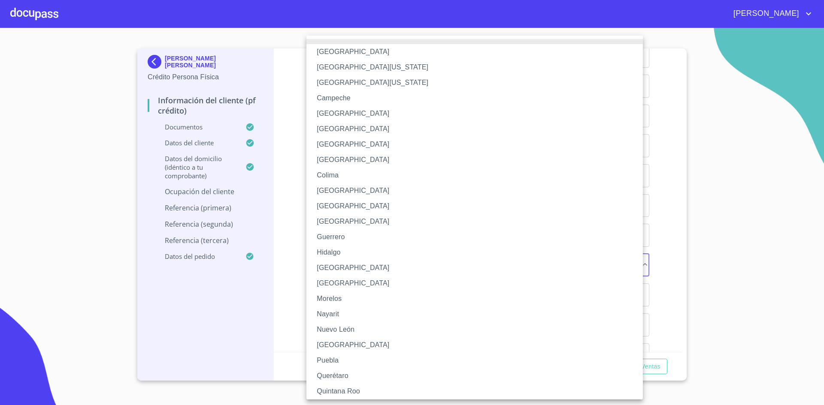
click at [367, 268] on li "[GEOGRAPHIC_DATA]" at bounding box center [477, 267] width 343 height 15
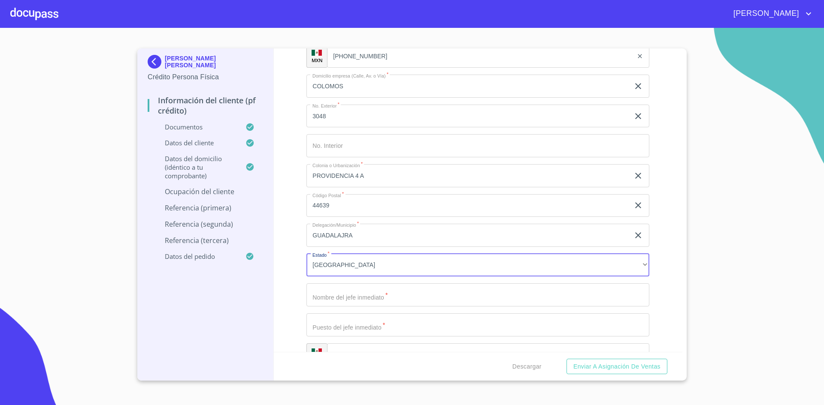
click at [368, 299] on input "Documento de identificación.   *" at bounding box center [477, 295] width 343 height 23
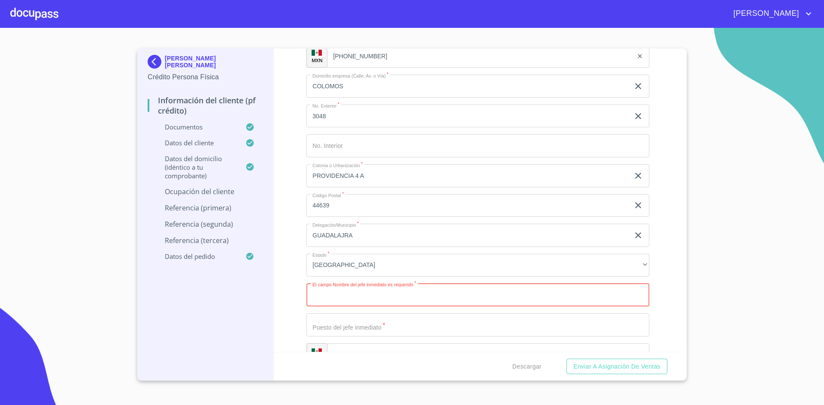
paste input "[PERSON_NAME]"
type input "[PERSON_NAME]"
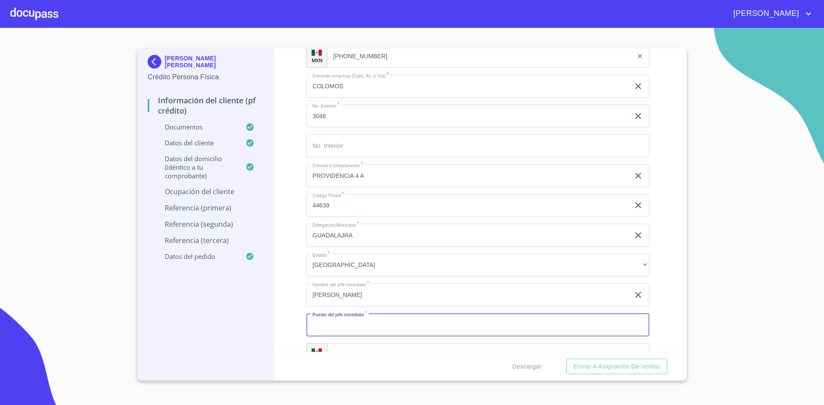
click at [377, 331] on input "Documento de identificación.   *" at bounding box center [477, 325] width 343 height 23
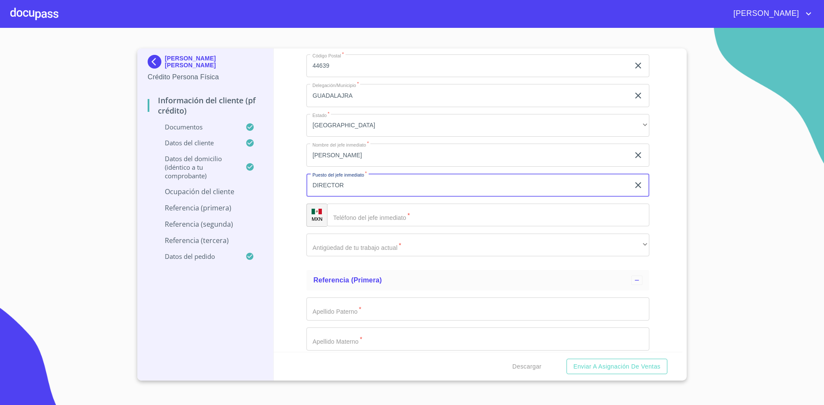
scroll to position [4159, 0]
type input "DIRECTOR"
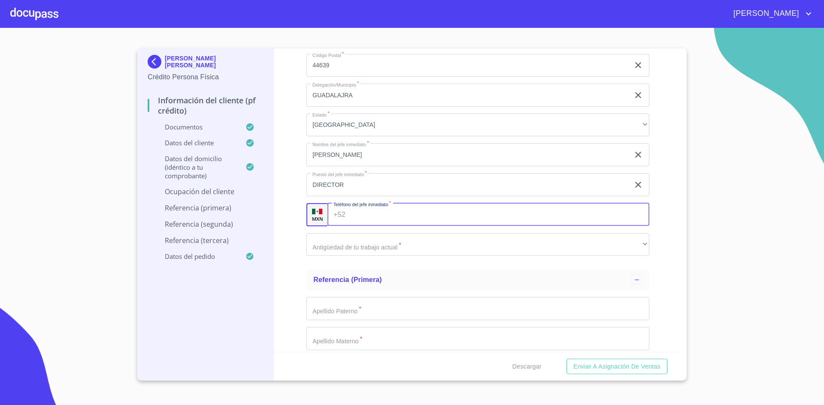
click at [388, 219] on input "Documento de identificación.   *" at bounding box center [499, 214] width 300 height 23
paste input "[PHONE_NUMBER]"
type input "[PHONE_NUMBER]"
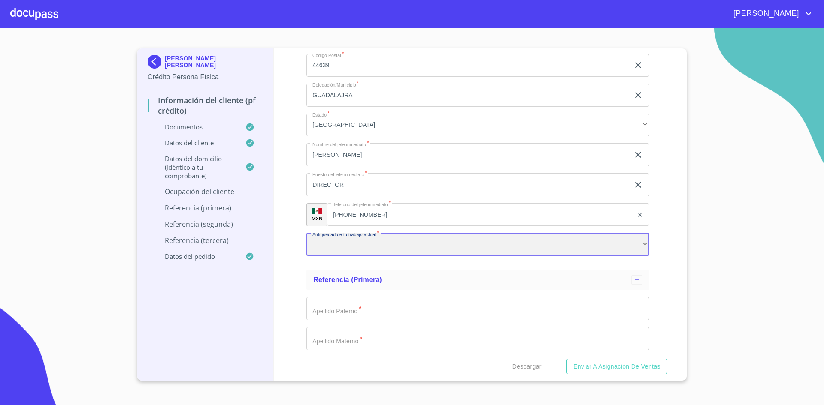
click at [488, 250] on div "​" at bounding box center [477, 244] width 343 height 23
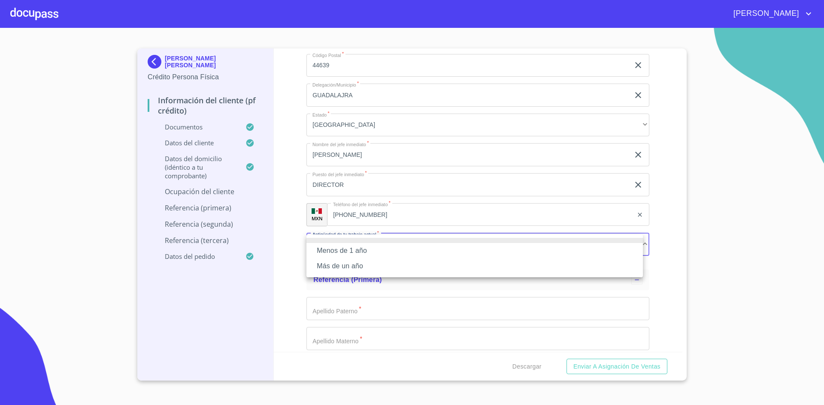
click at [397, 269] on li "Más de un año" at bounding box center [474, 266] width 336 height 15
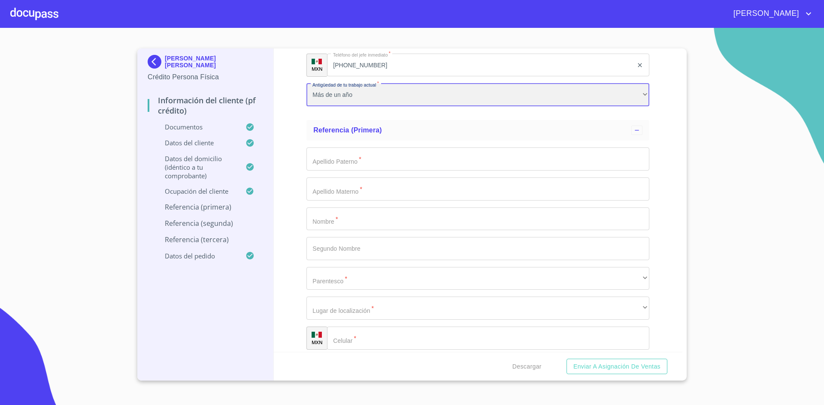
scroll to position [4310, 0]
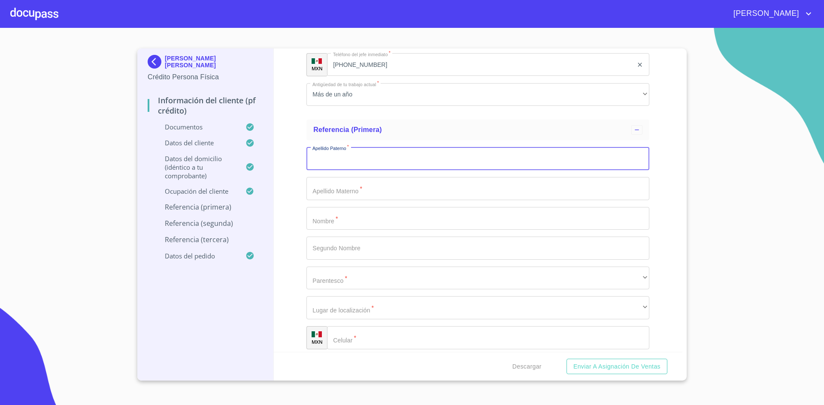
click at [378, 160] on input "Documento de identificación.   *" at bounding box center [477, 158] width 343 height 23
type input "[PERSON_NAME]"
type input "X"
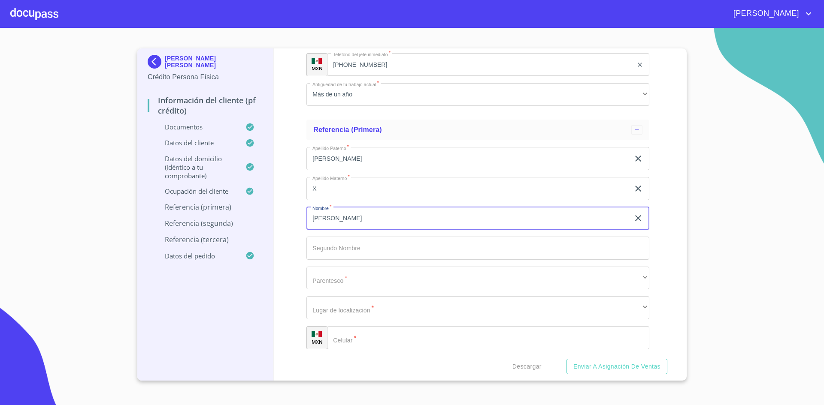
type input "[PERSON_NAME]"
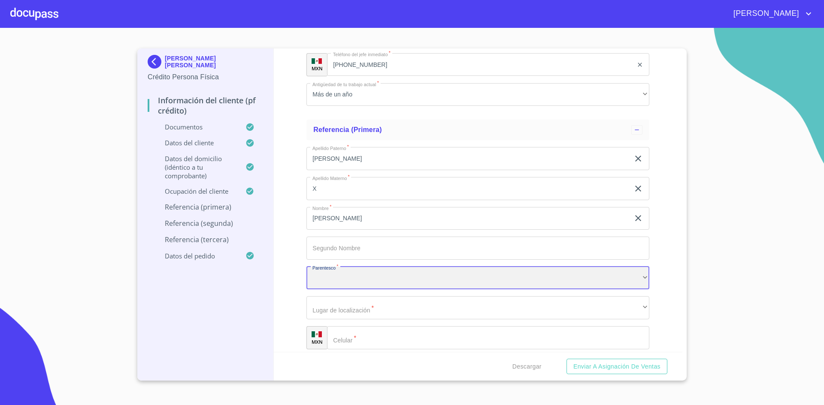
click at [371, 281] on div "​" at bounding box center [477, 278] width 343 height 23
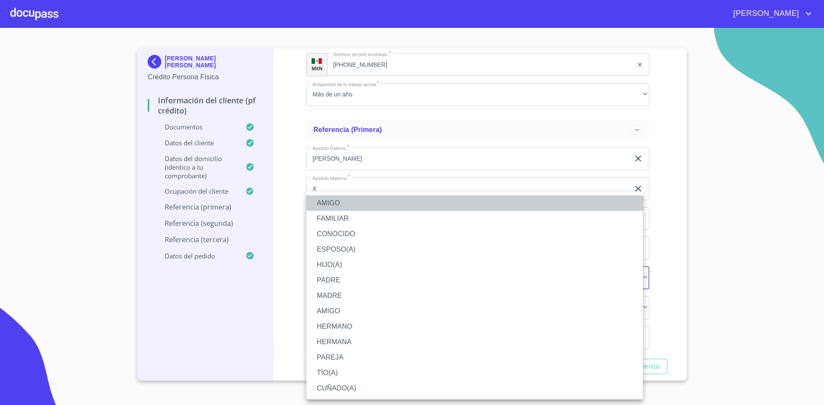
click at [340, 204] on li "AMIGO" at bounding box center [474, 203] width 336 height 15
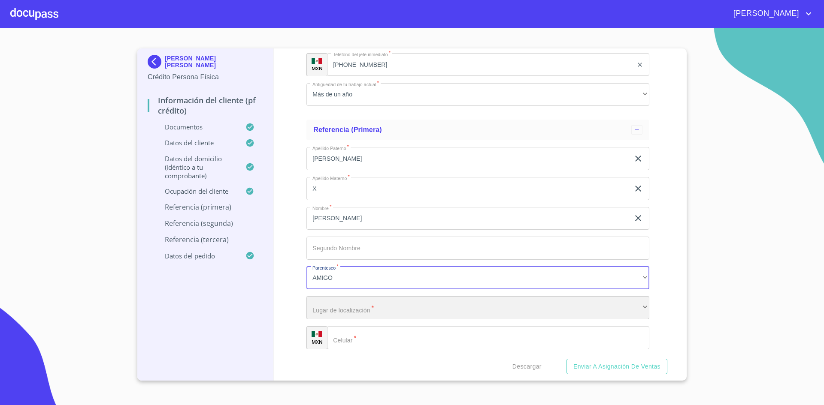
click at [366, 304] on div "​" at bounding box center [477, 307] width 343 height 23
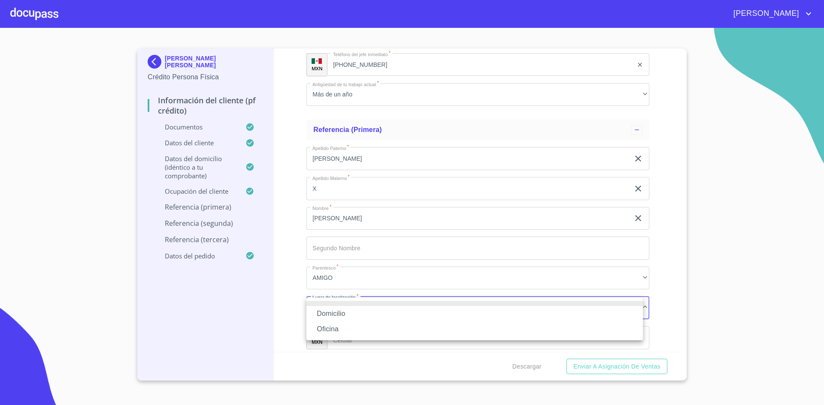
click at [349, 311] on li "Domicilio" at bounding box center [474, 313] width 336 height 15
click at [367, 339] on input "Documento de identificación.   *" at bounding box center [488, 337] width 322 height 23
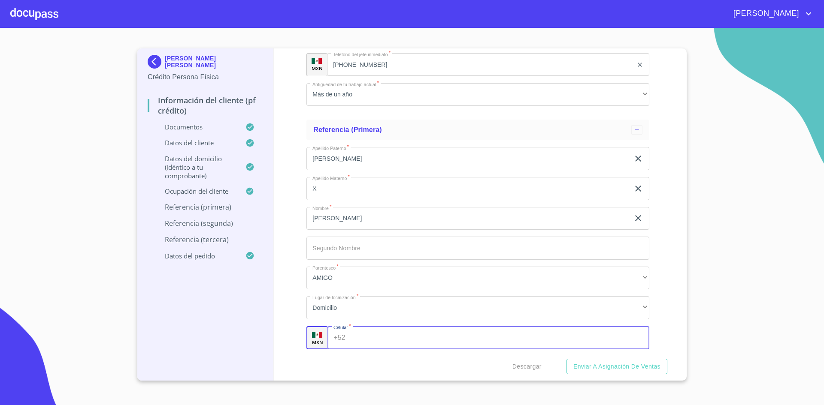
paste input "[PHONE_NUMBER]"
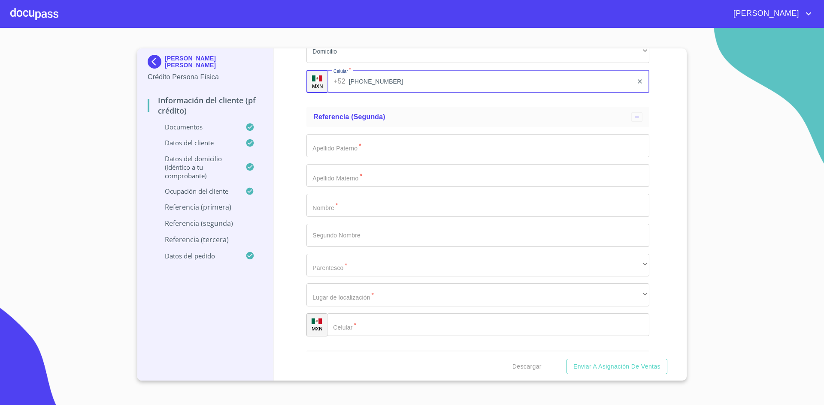
scroll to position [4566, 0]
type input "[PHONE_NUMBER]"
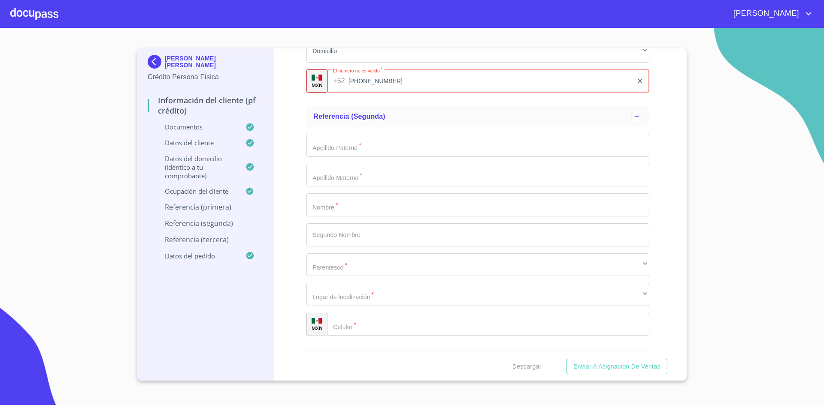
click at [418, 145] on input "Documento de identificación.   *" at bounding box center [477, 145] width 343 height 23
type input "[PERSON_NAME]"
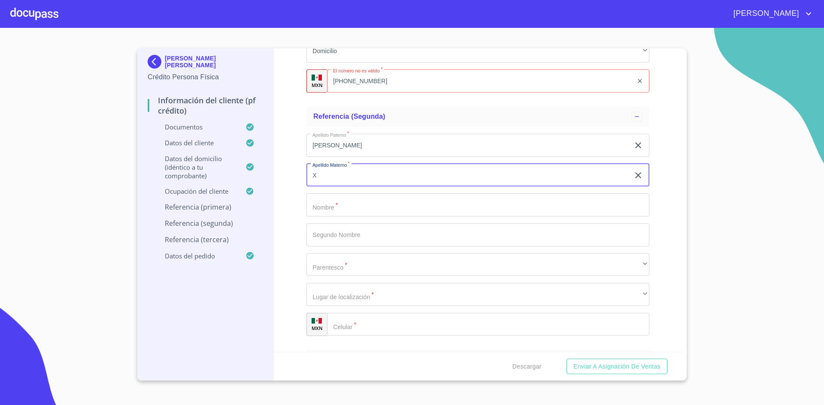
type input "X"
type input "[PERSON_NAME]"
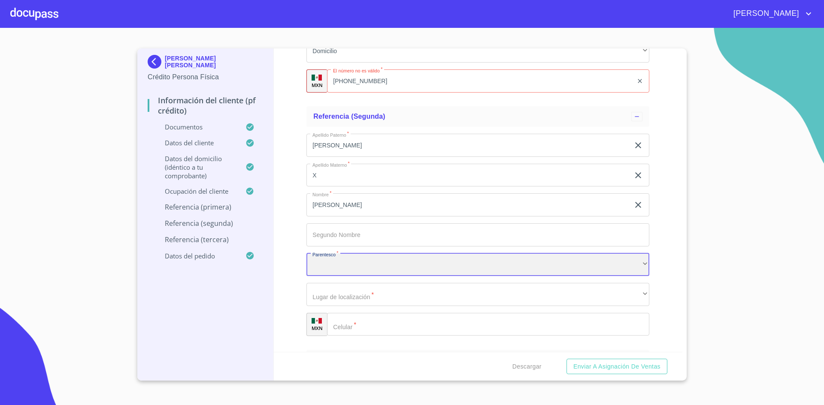
click at [394, 258] on div "​" at bounding box center [477, 265] width 343 height 23
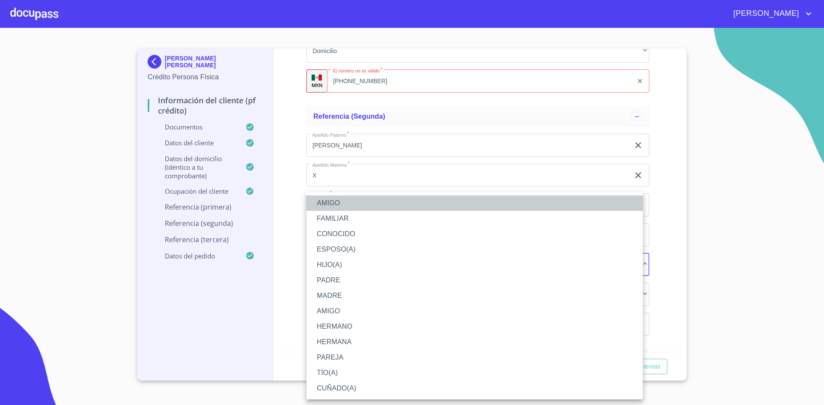
click at [341, 201] on li "AMIGO" at bounding box center [474, 203] width 336 height 15
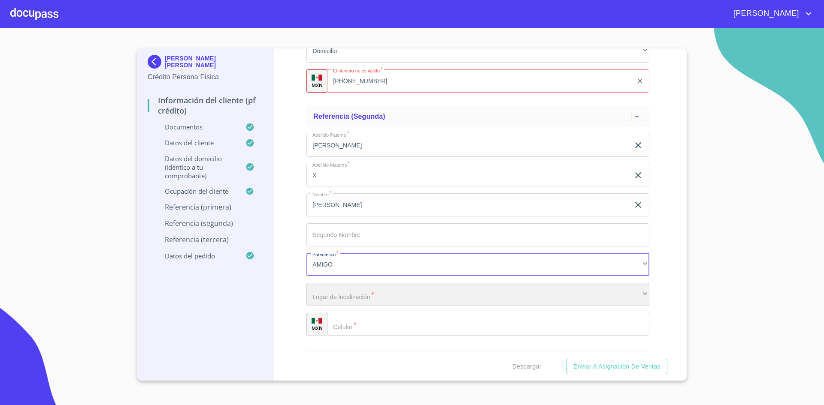
click at [351, 293] on div "​" at bounding box center [477, 294] width 343 height 23
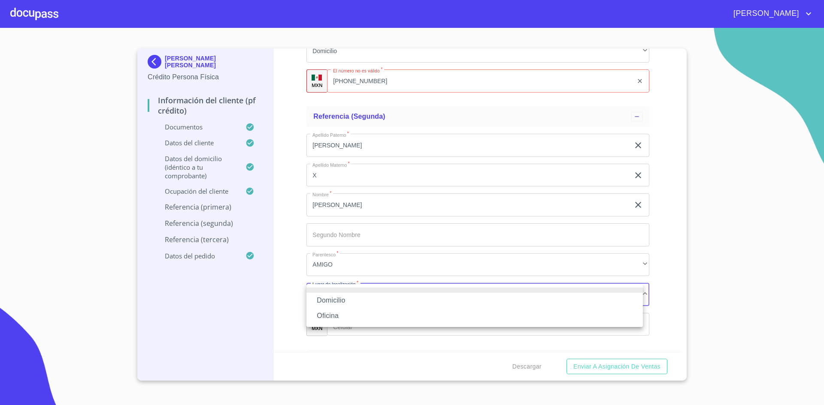
click at [342, 299] on li "Domicilio" at bounding box center [474, 300] width 336 height 15
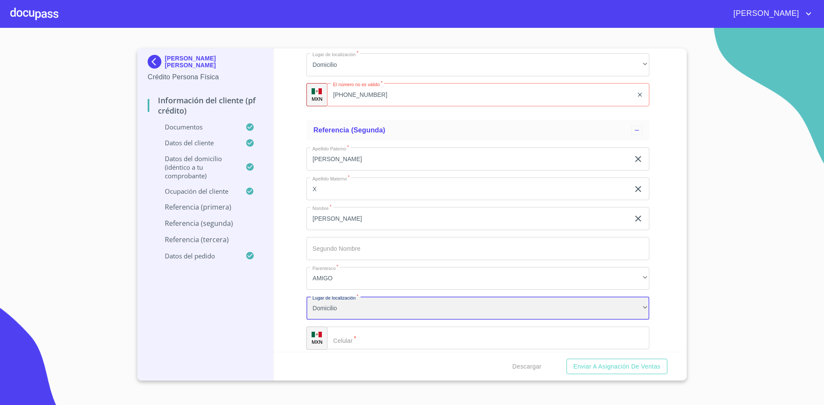
scroll to position [4552, 0]
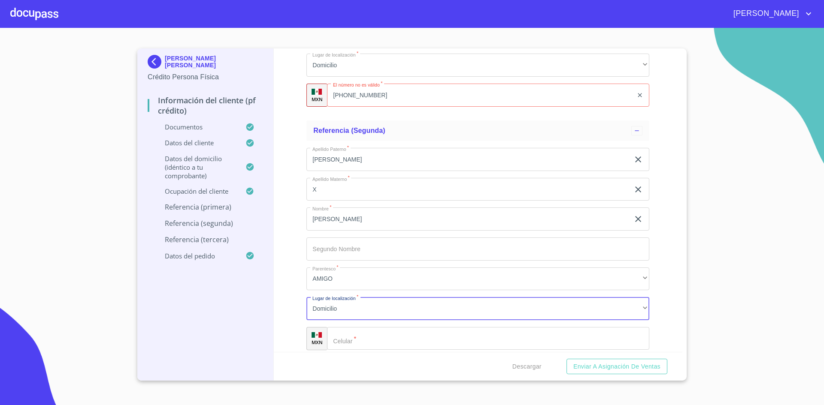
click at [346, 97] on div "[PHONE_NUMBER] ​" at bounding box center [488, 95] width 322 height 23
type input "[PHONE_NUMBER]"
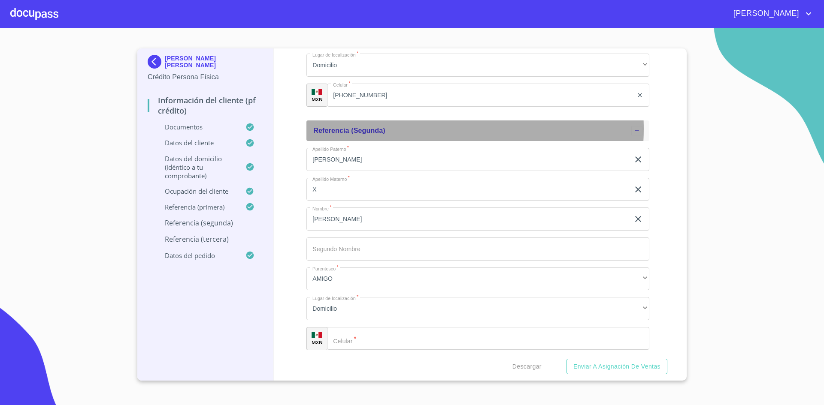
click at [424, 129] on div "Referencia (segunda)" at bounding box center [472, 131] width 318 height 10
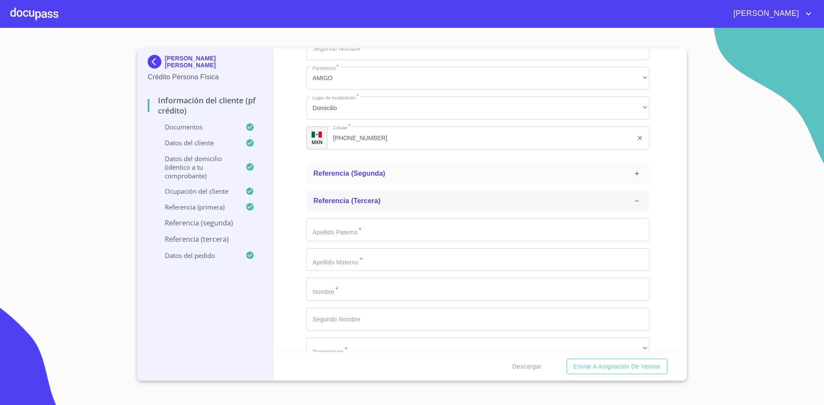
scroll to position [4512, 0]
click at [633, 171] on icon at bounding box center [636, 171] width 7 height 7
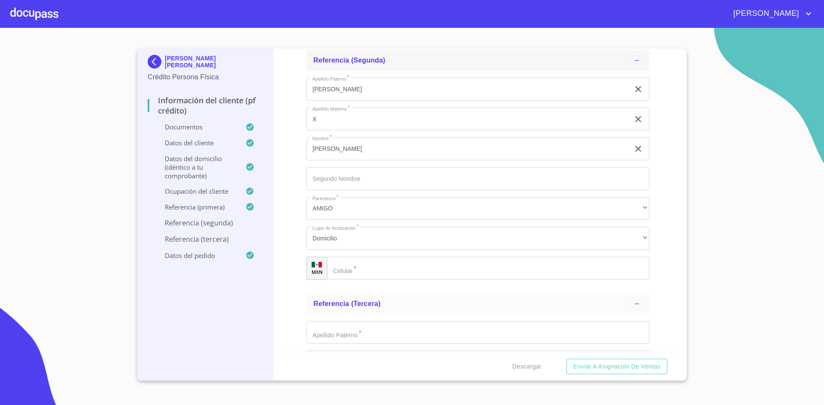
scroll to position [4623, 0]
click at [362, 266] on input "Documento de identificación.   *" at bounding box center [488, 268] width 322 height 23
paste input "[PHONE_NUMBER]"
click at [362, 269] on input "[PHONE_NUMBER]" at bounding box center [491, 268] width 284 height 23
type input "[PHONE_NUMBER]"
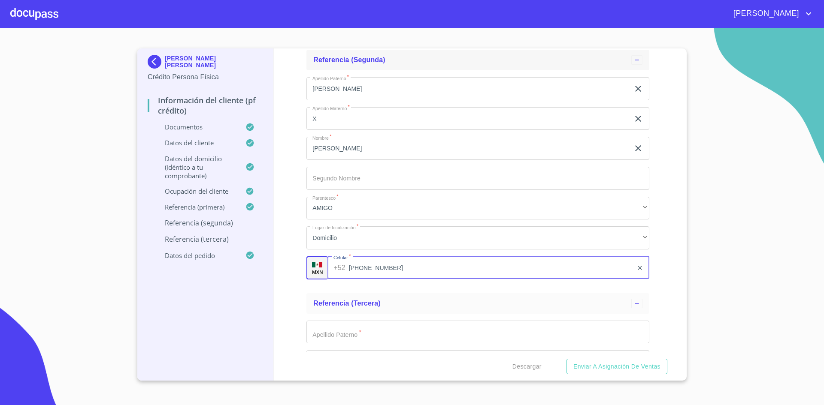
click at [654, 187] on div "Información del cliente (PF crédito) Documentos Documento de identificación.   …" at bounding box center [478, 200] width 409 height 304
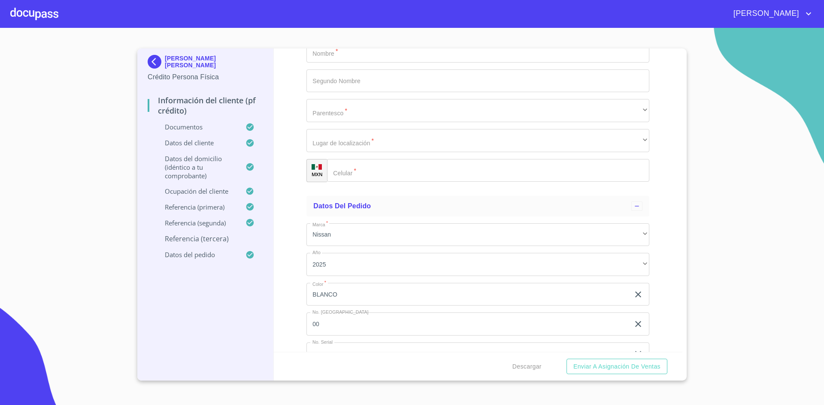
scroll to position [4988, 0]
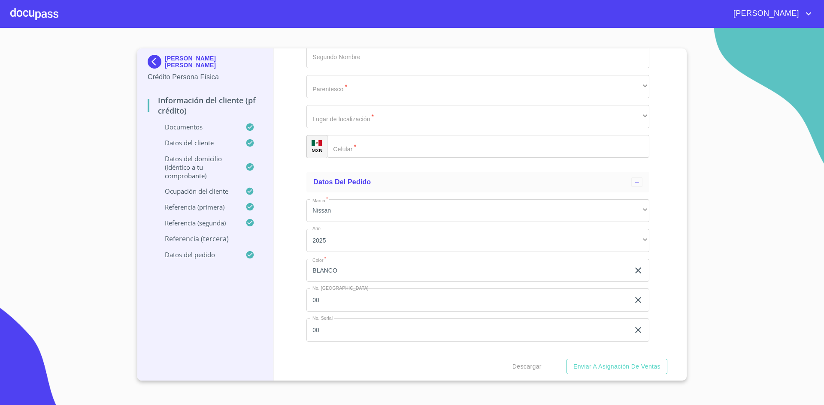
click at [406, 149] on input "Documento de identificación.   *" at bounding box center [488, 146] width 322 height 23
paste input "[PHONE_NUMBER]"
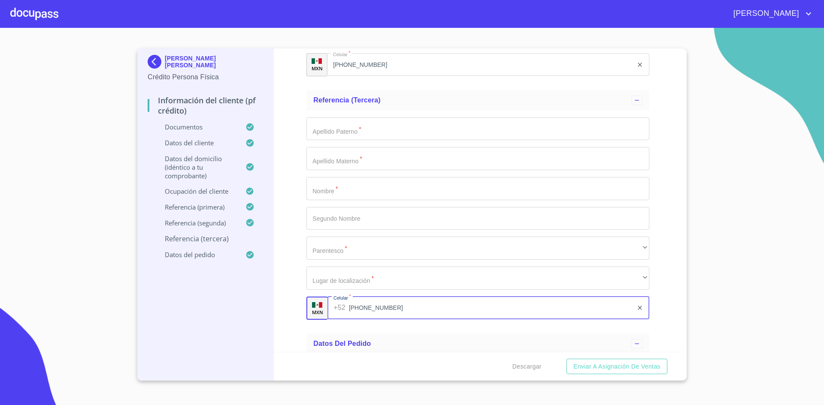
scroll to position [4821, 0]
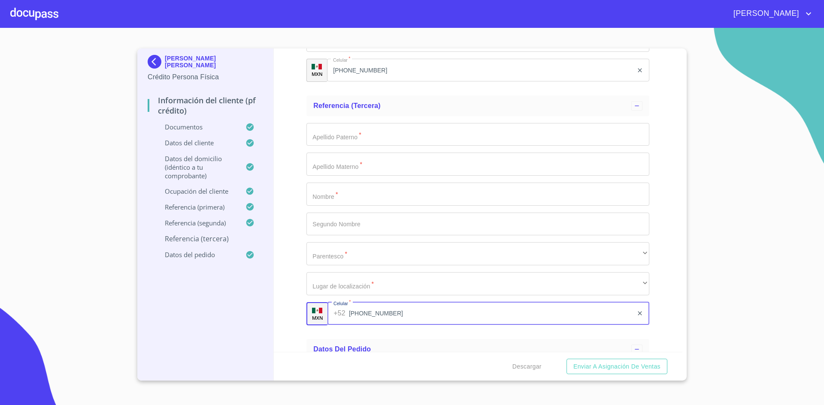
type input "[PHONE_NUMBER]"
click at [447, 137] on input "Documento de identificación.   *" at bounding box center [477, 134] width 343 height 23
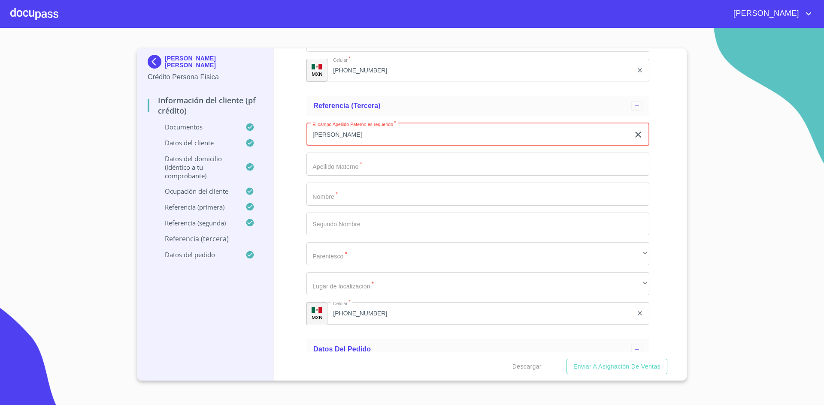
type input "[PERSON_NAME]"
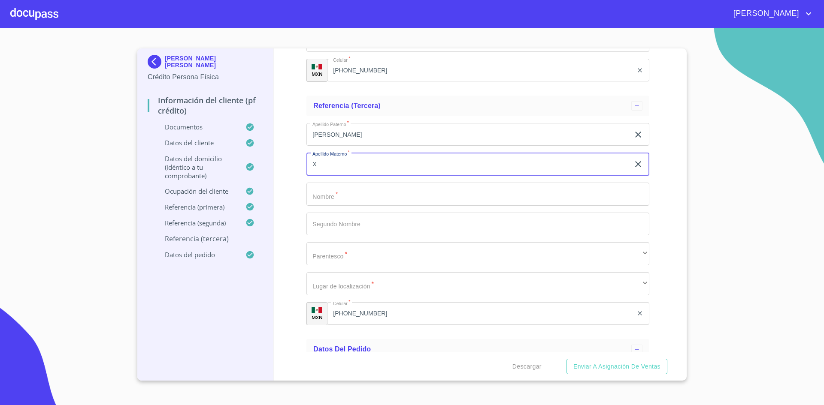
type input "X"
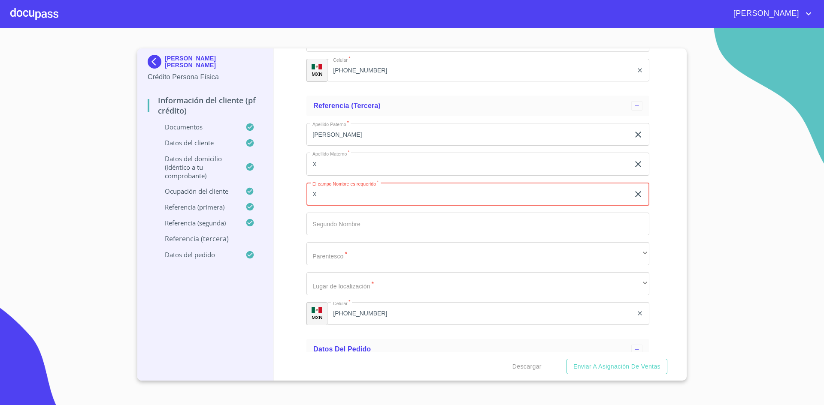
type input "X"
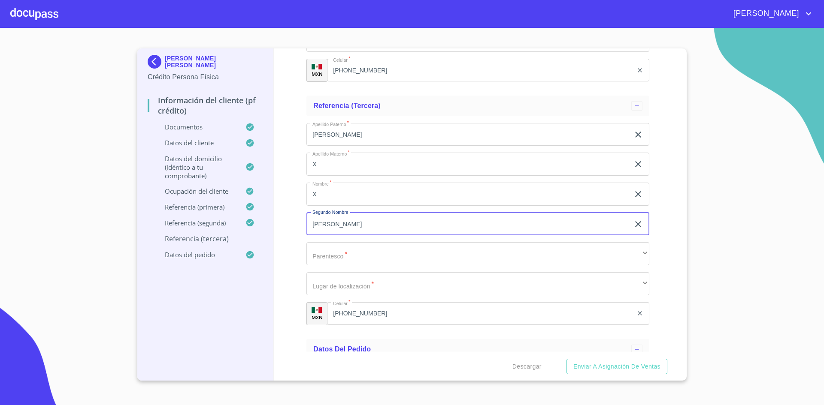
type input "[PERSON_NAME]"
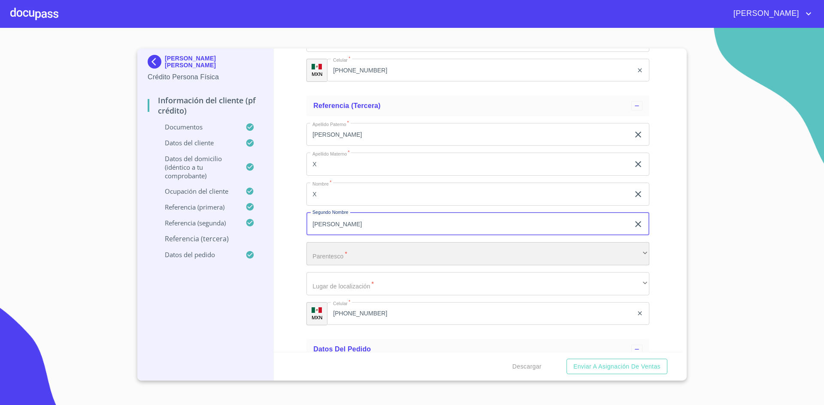
click at [371, 248] on div "​" at bounding box center [477, 253] width 343 height 23
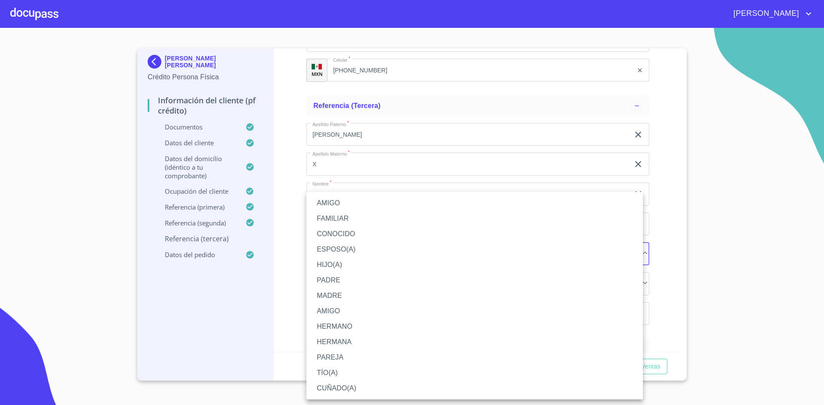
click at [343, 205] on li "AMIGO" at bounding box center [474, 203] width 336 height 15
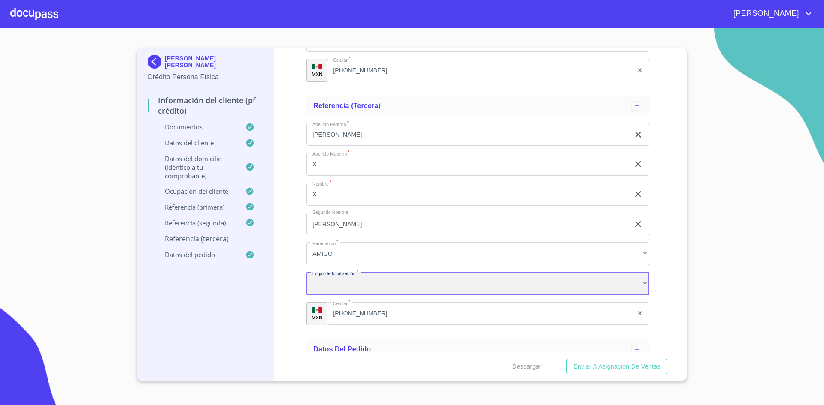
click at [372, 287] on div "​" at bounding box center [477, 283] width 343 height 23
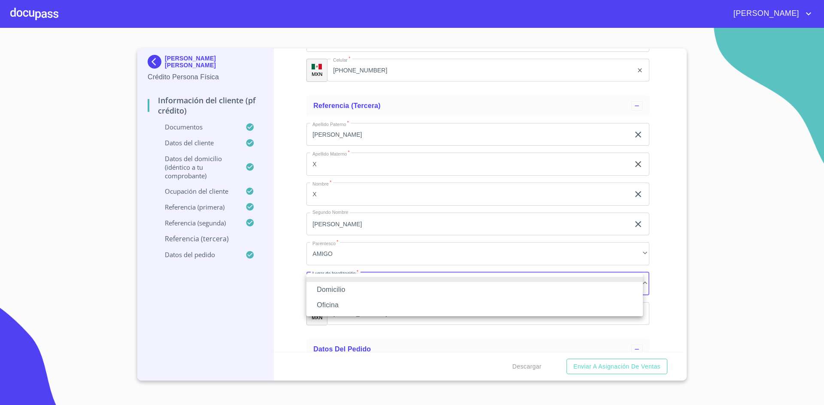
click at [358, 291] on li "Domicilio" at bounding box center [474, 289] width 336 height 15
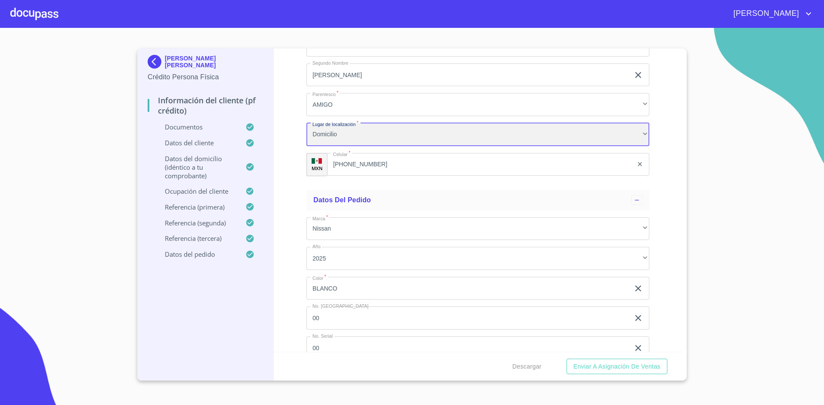
scroll to position [4988, 0]
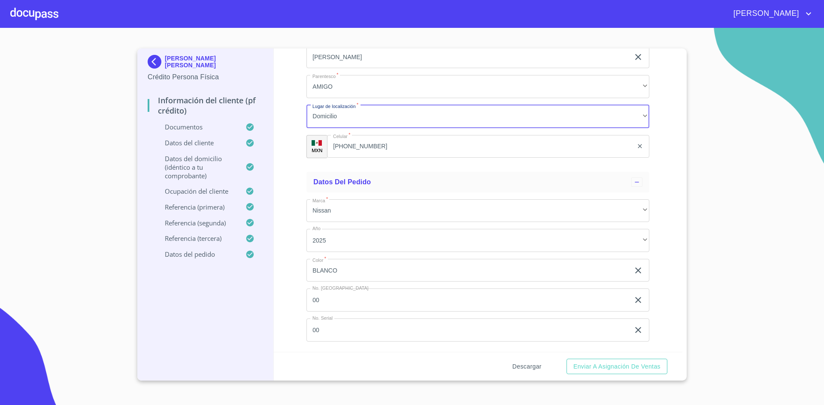
click at [530, 366] on span "Descargar" at bounding box center [526, 367] width 29 height 11
click at [525, 367] on span "Descargar" at bounding box center [526, 367] width 29 height 11
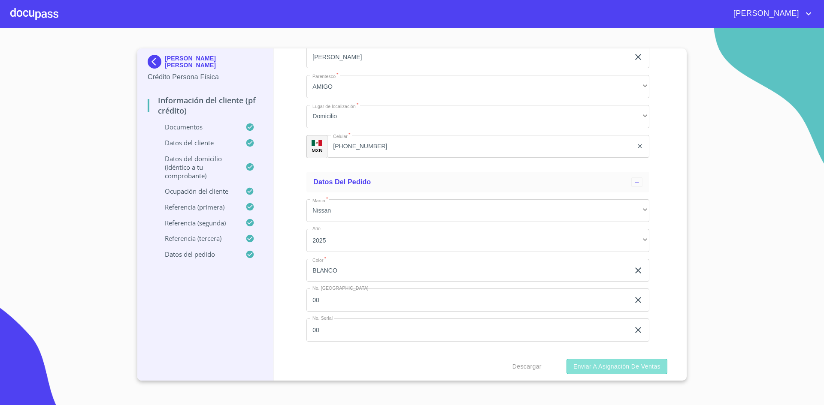
click at [597, 368] on span "Enviar a Asignación de Ventas" at bounding box center [616, 367] width 87 height 11
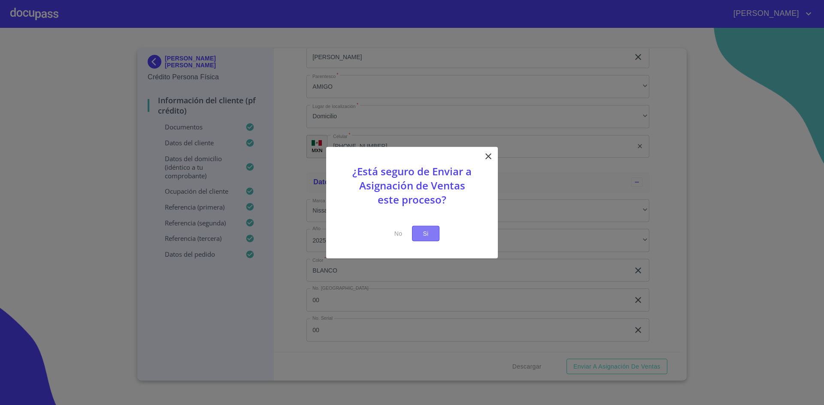
click at [432, 229] on span "Si" at bounding box center [426, 233] width 14 height 11
